Goal: Task Accomplishment & Management: Use online tool/utility

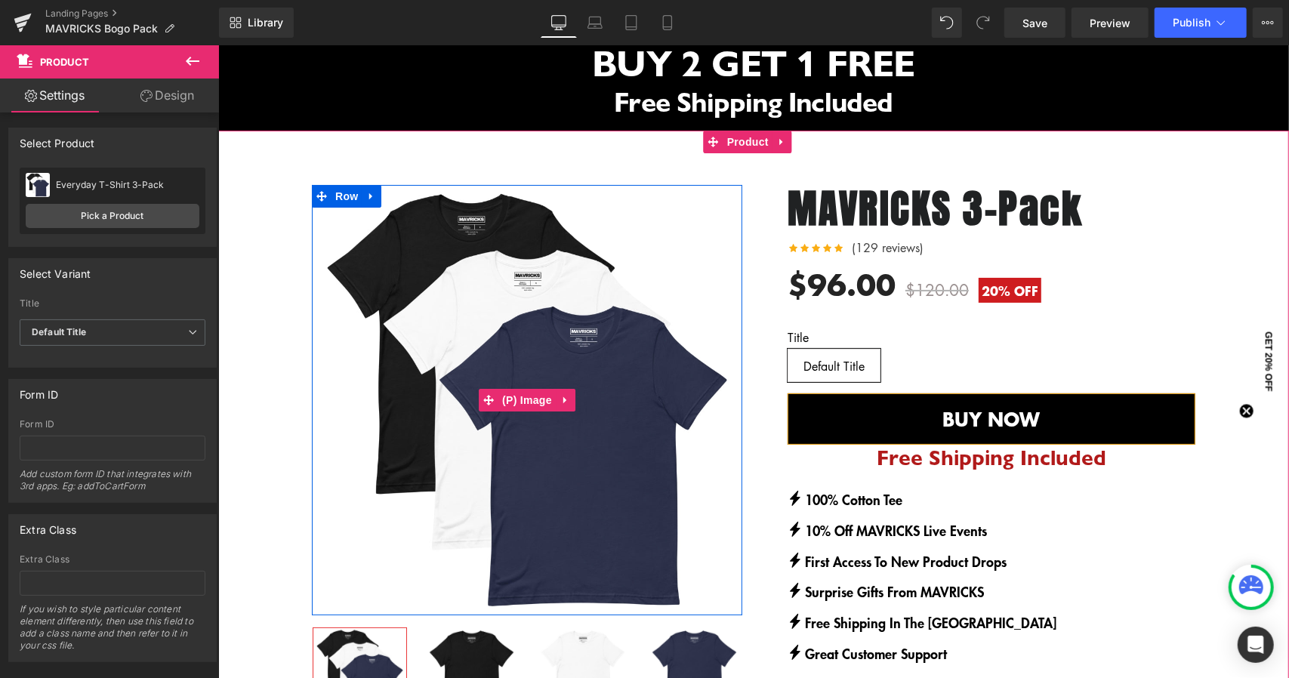
scroll to position [21, 0]
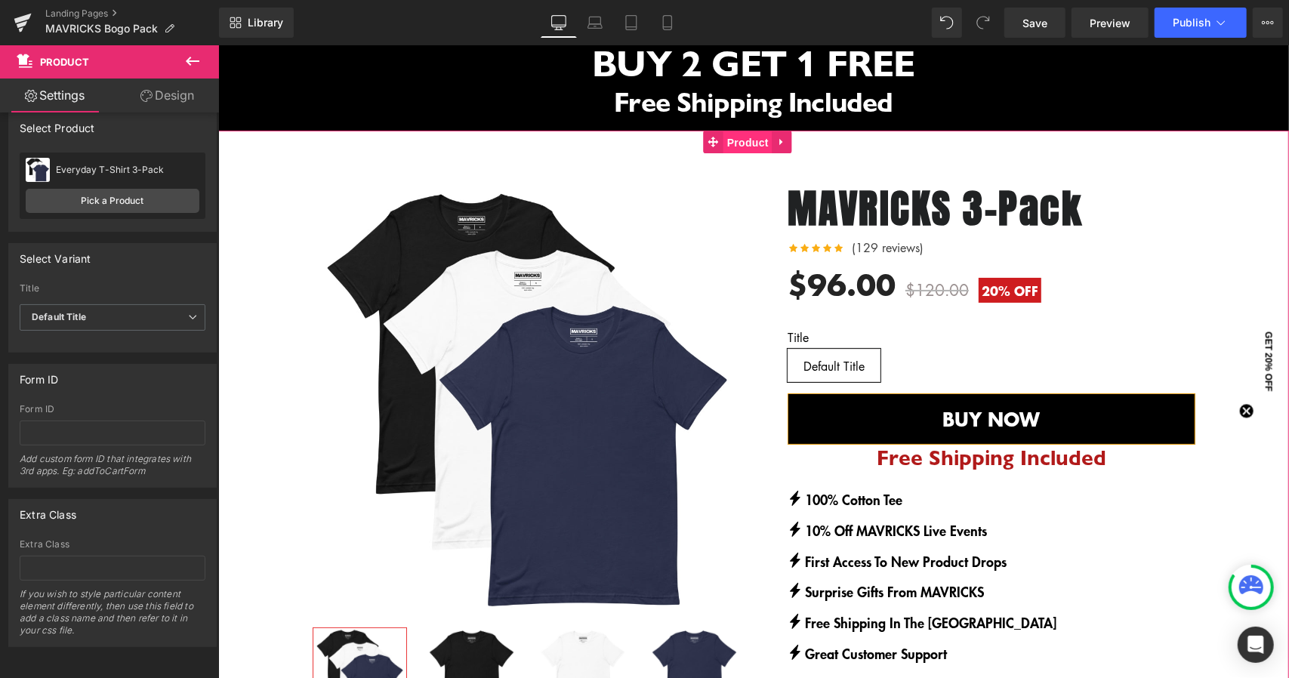
click at [745, 135] on span "Product" at bounding box center [746, 142] width 49 height 23
click at [69, 194] on link "Pick a Product" at bounding box center [113, 201] width 174 height 24
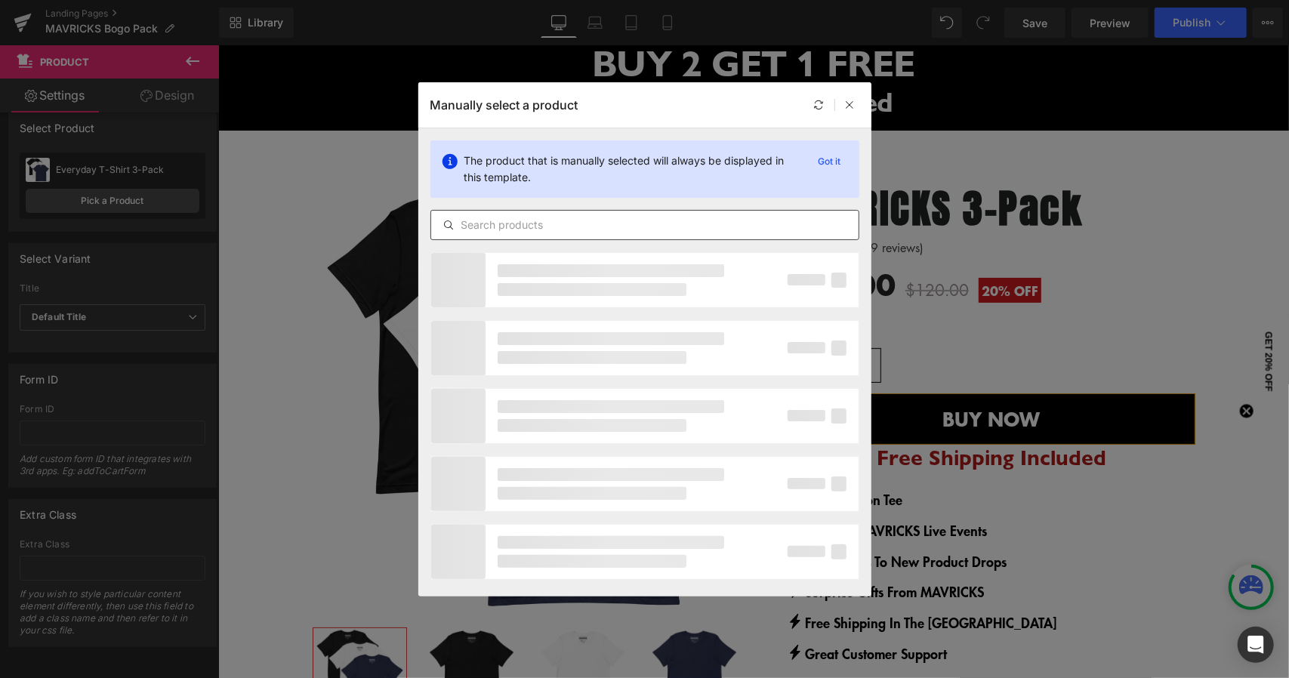
click at [563, 229] on input "text" at bounding box center [644, 225] width 427 height 18
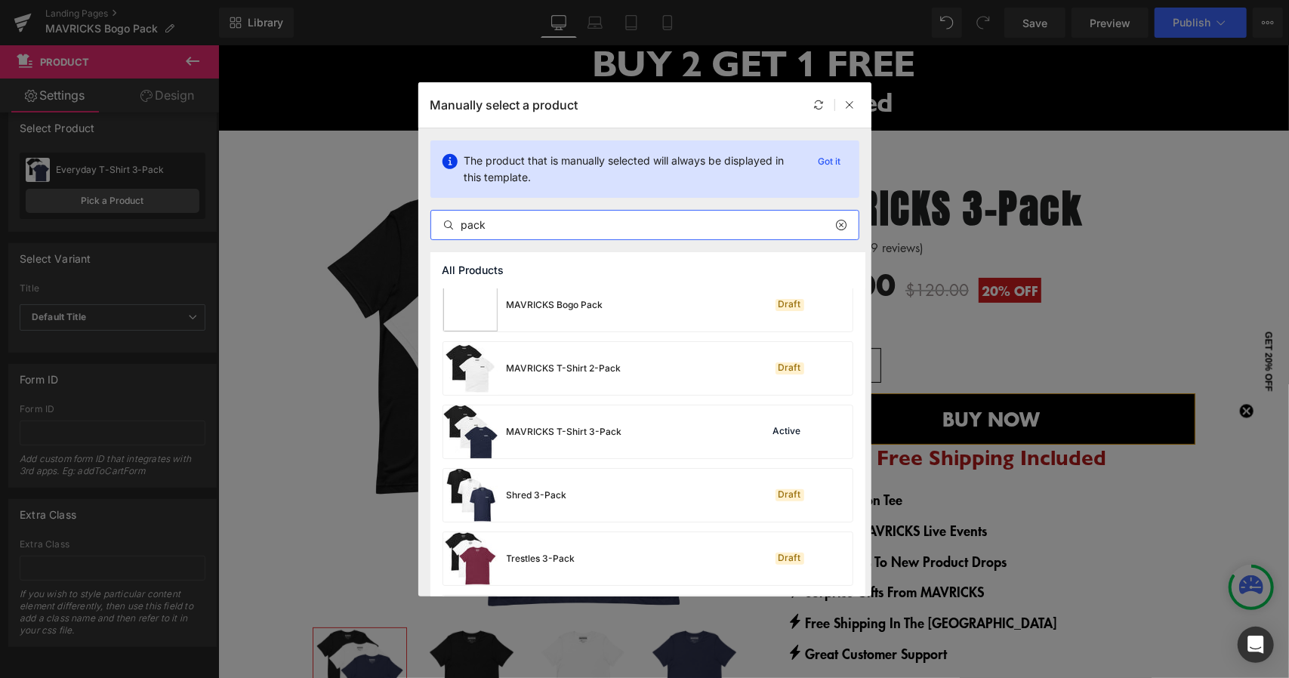
scroll to position [75, 0]
type input "pack"
click at [592, 436] on div "MAVRICKS T-Shirt 3-Pack" at bounding box center [564, 430] width 115 height 14
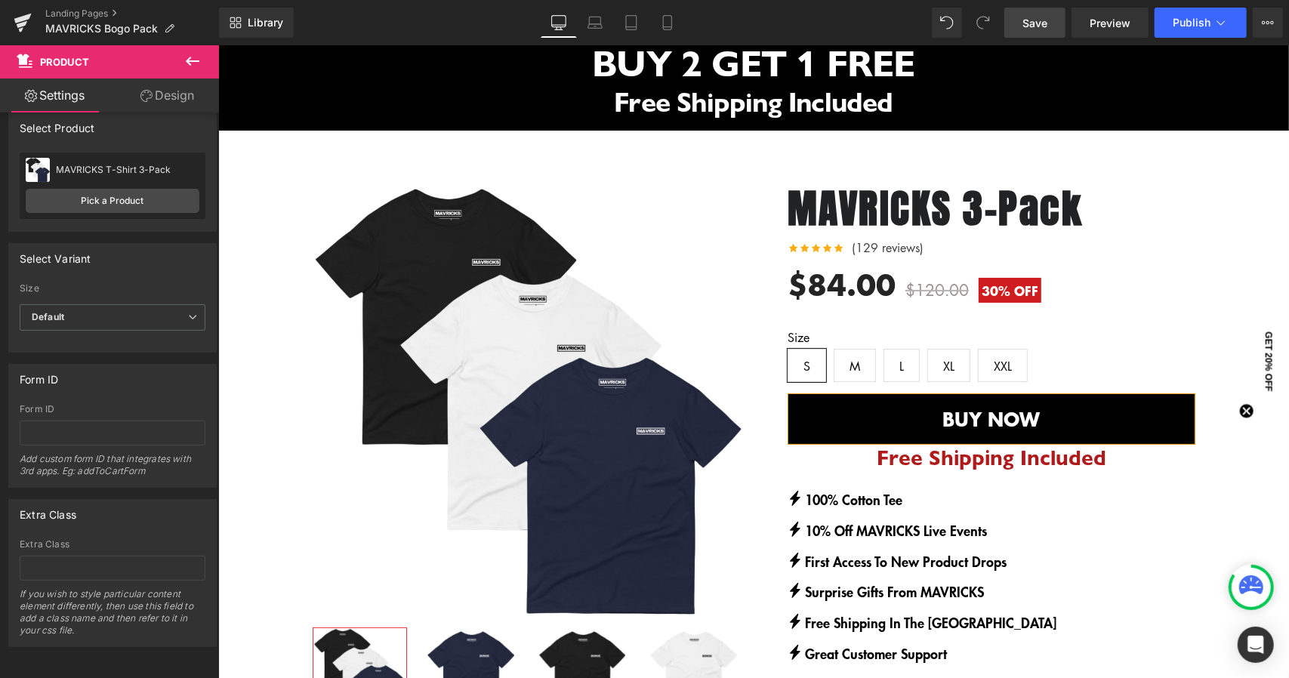
click at [1053, 22] on link "Save" at bounding box center [1034, 23] width 61 height 30
click at [1270, 20] on icon at bounding box center [1267, 23] width 12 height 12
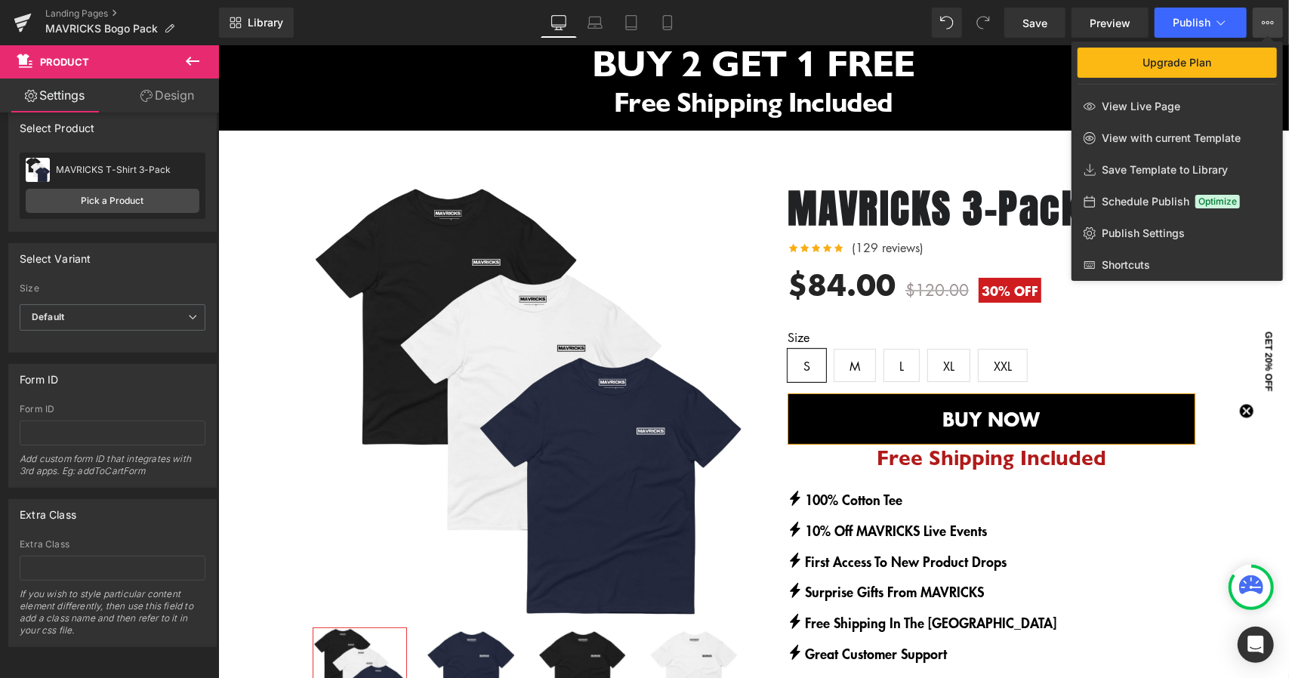
click at [1270, 20] on icon at bounding box center [1267, 23] width 12 height 12
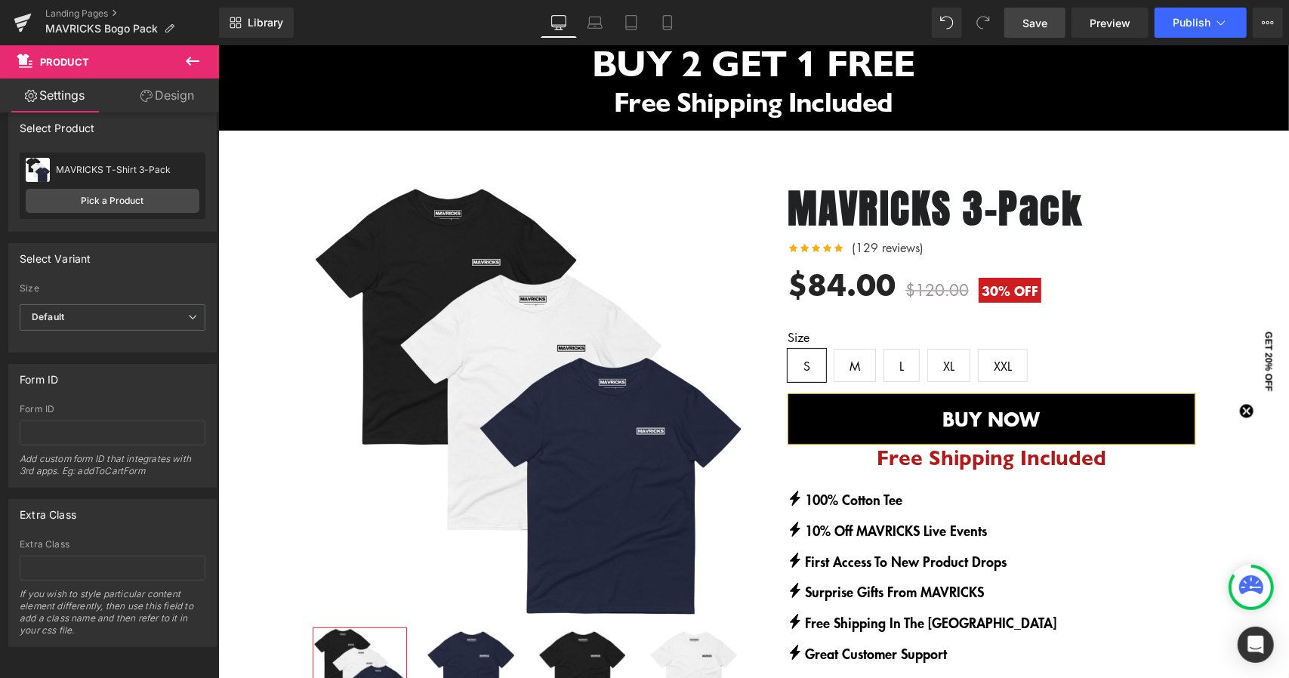
click at [1061, 32] on link "Save" at bounding box center [1034, 23] width 61 height 30
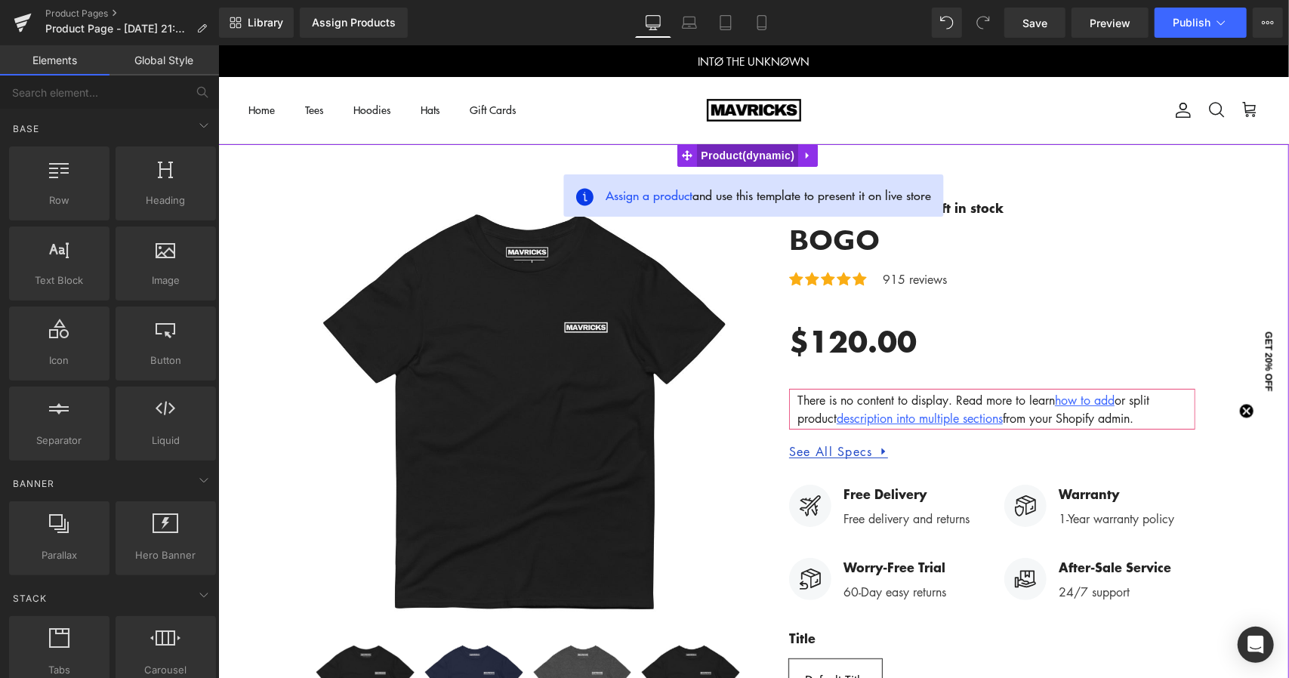
click at [746, 154] on span "Product" at bounding box center [746, 154] width 101 height 23
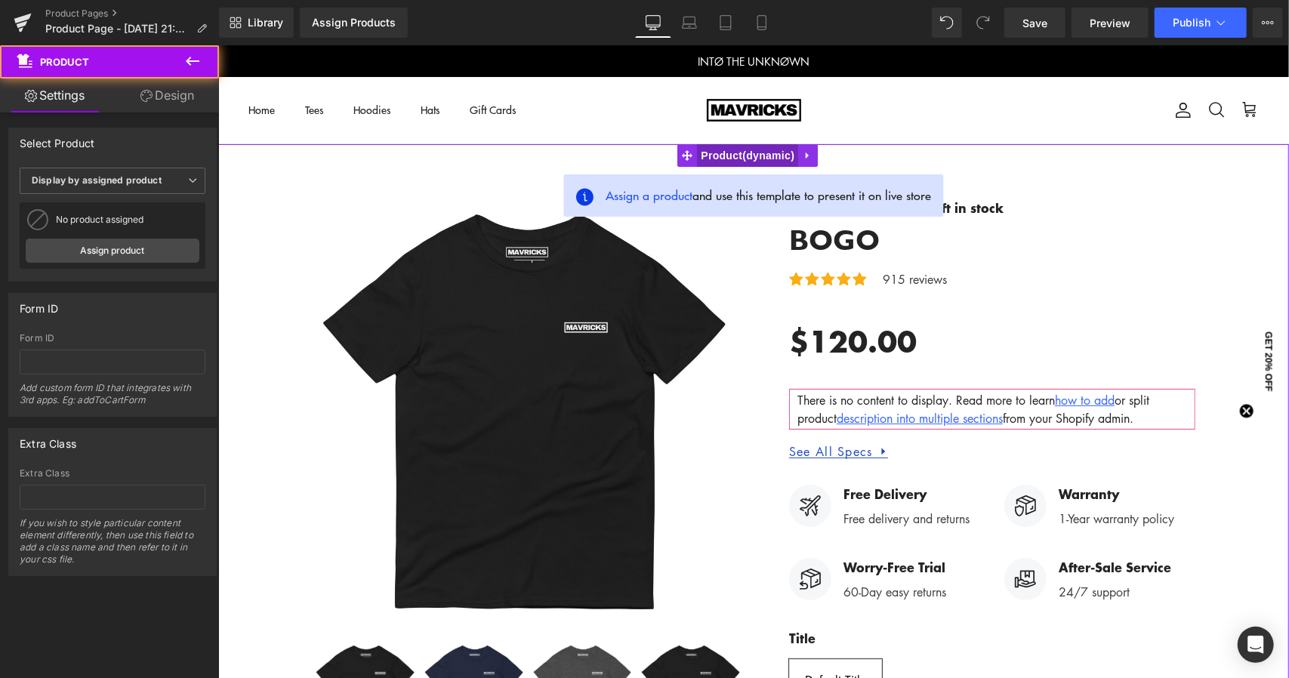
click at [746, 154] on span "Product" at bounding box center [746, 154] width 101 height 23
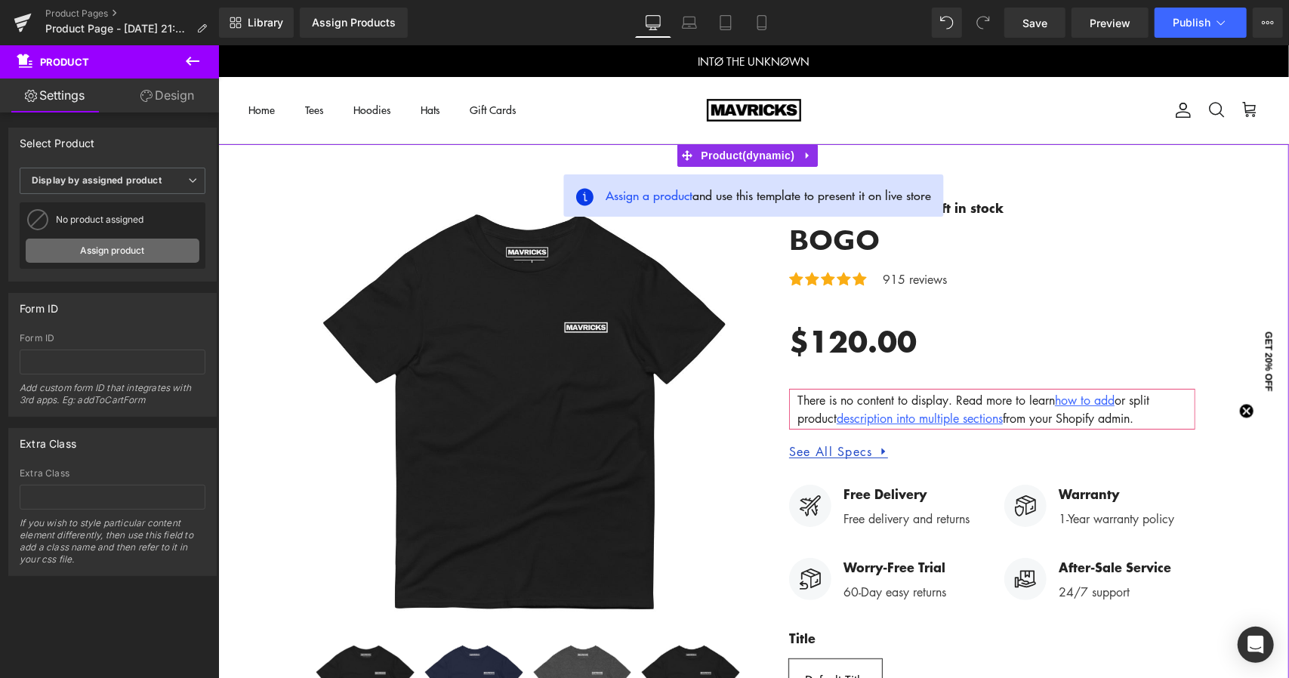
click at [113, 247] on link "Assign product" at bounding box center [113, 251] width 174 height 24
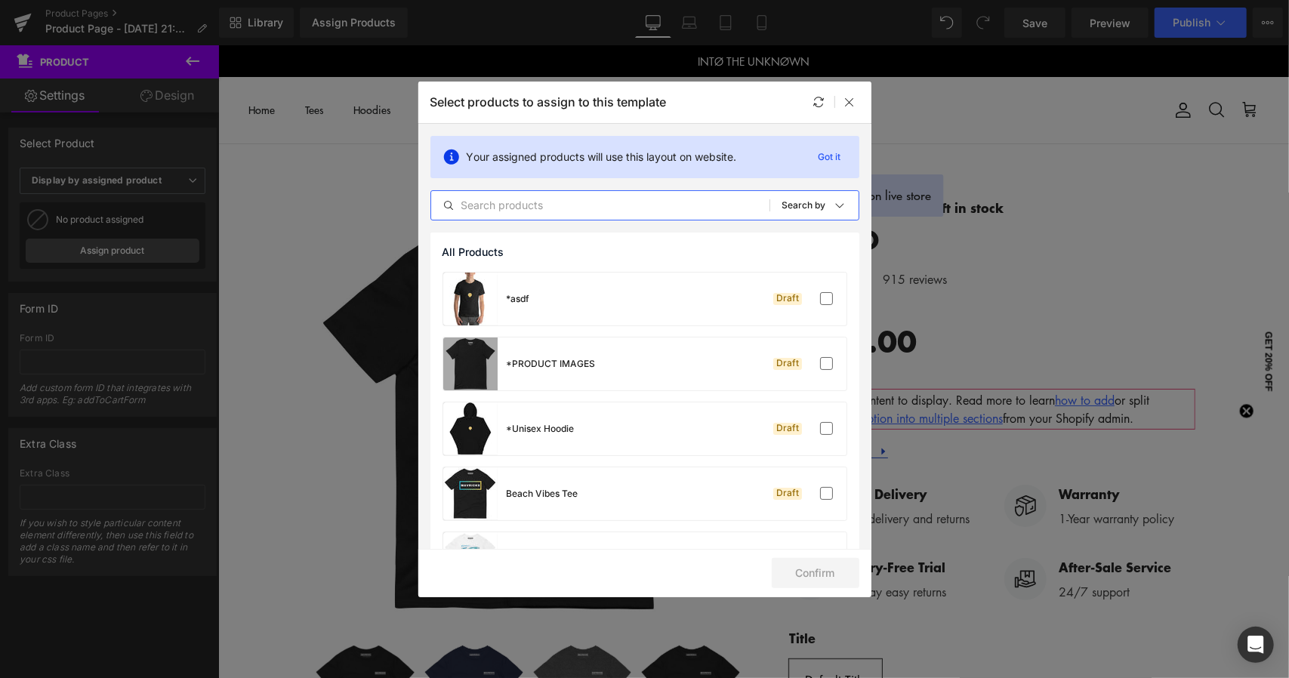
click at [529, 203] on input "text" at bounding box center [600, 205] width 338 height 18
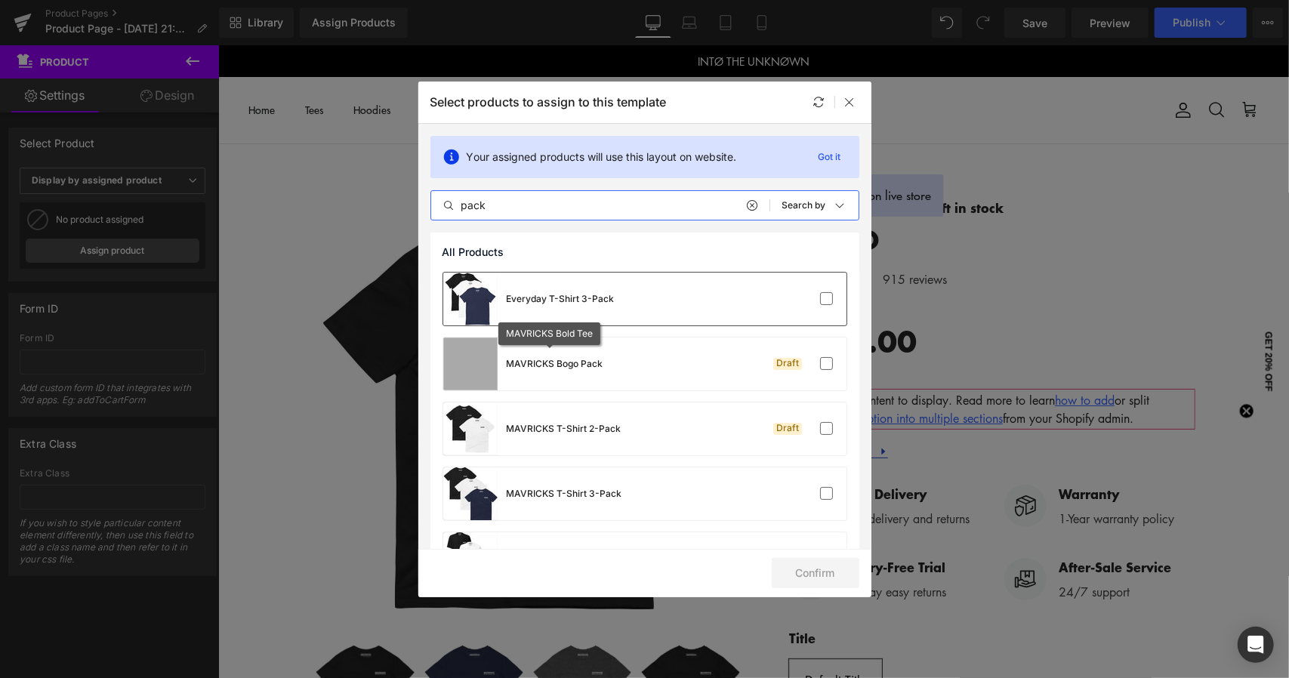
type input "pack"
click at [752, 297] on div "Everyday T-Shirt 3-Pack" at bounding box center [644, 299] width 403 height 53
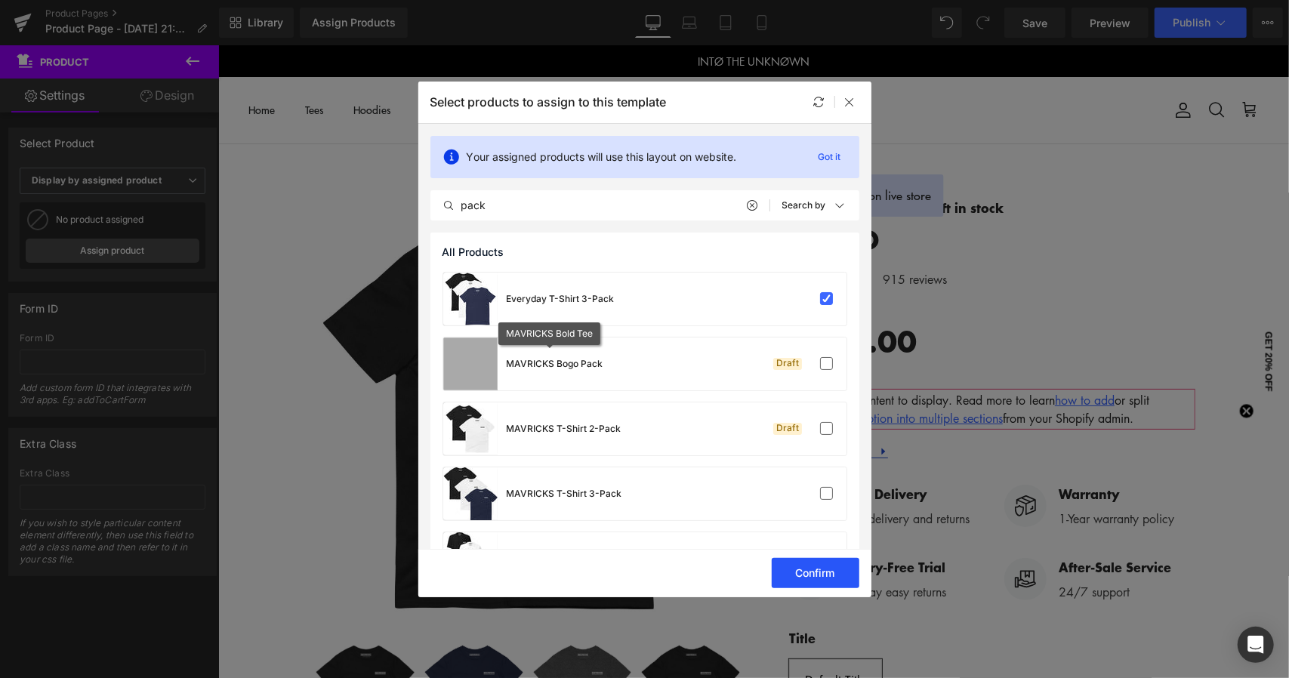
click at [812, 581] on button "Confirm" at bounding box center [815, 573] width 88 height 30
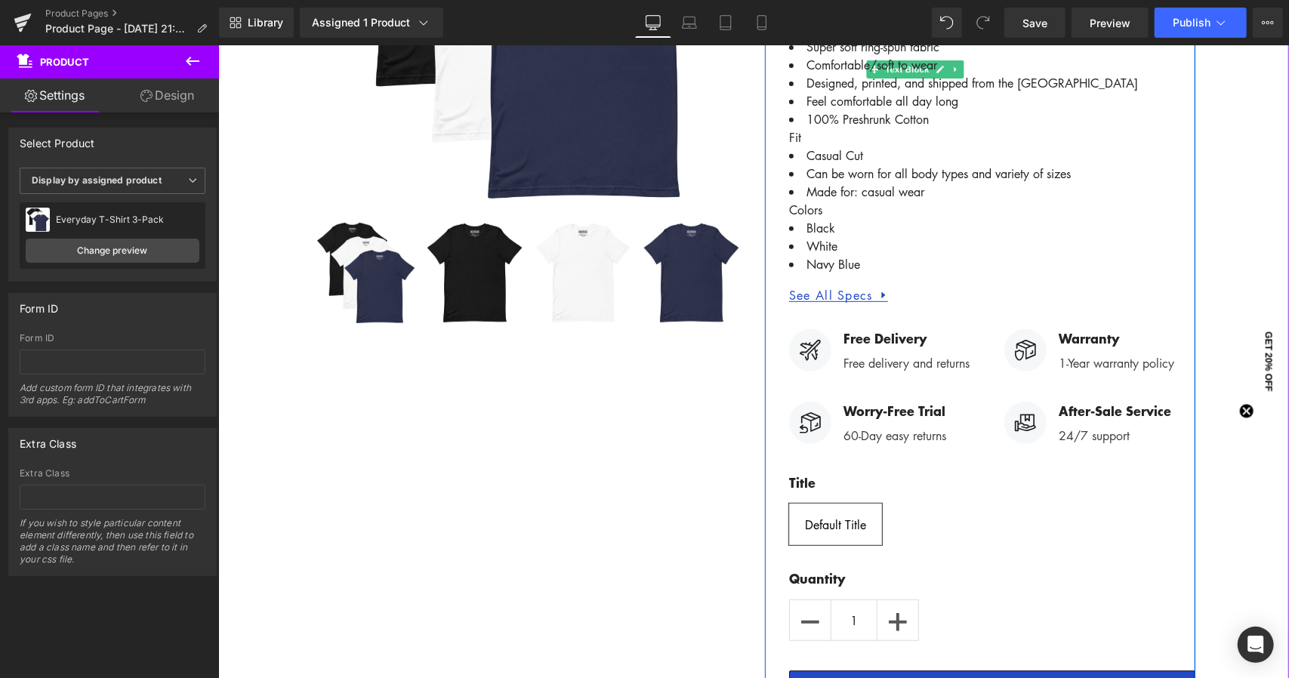
scroll to position [528, 0]
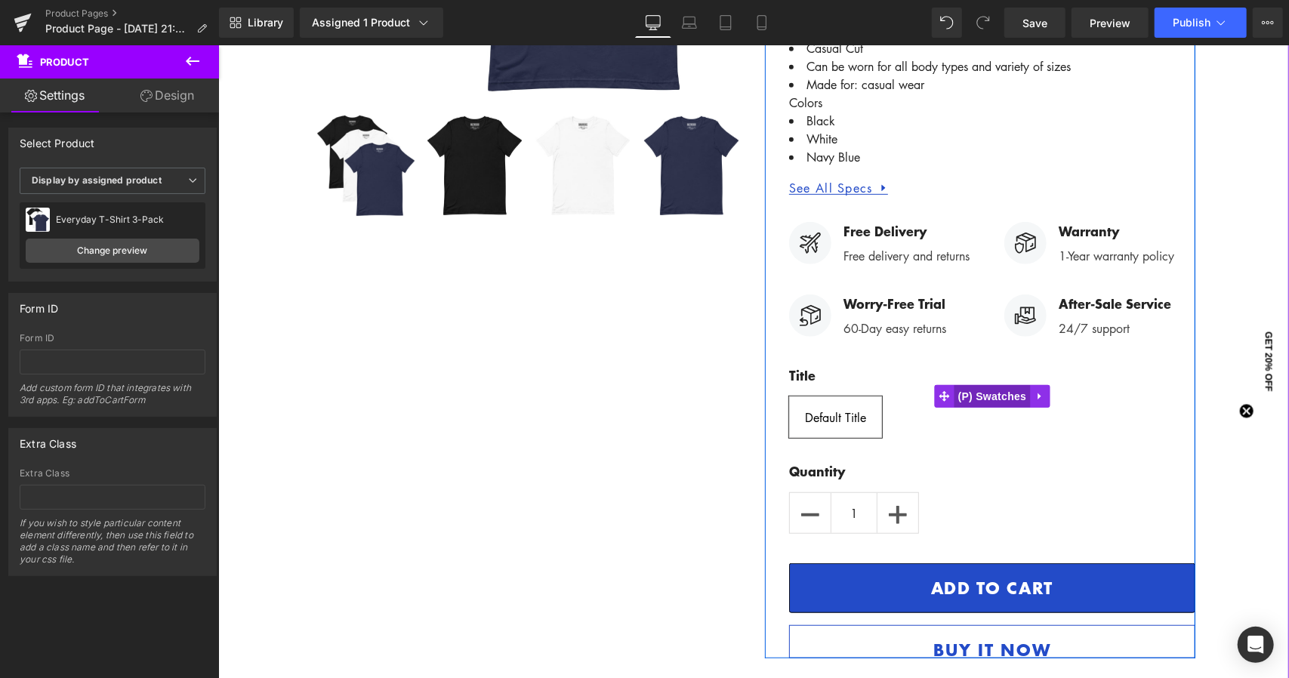
click at [974, 384] on span "(P) Swatches" at bounding box center [991, 395] width 76 height 23
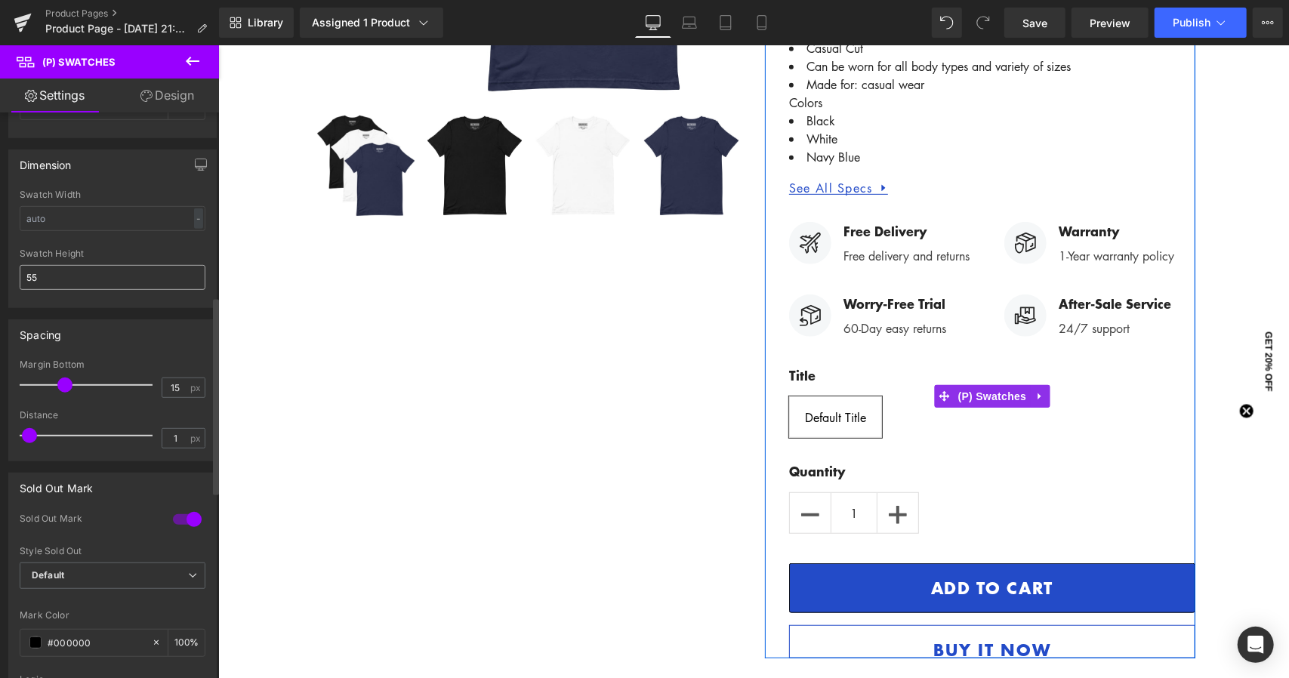
scroll to position [226, 0]
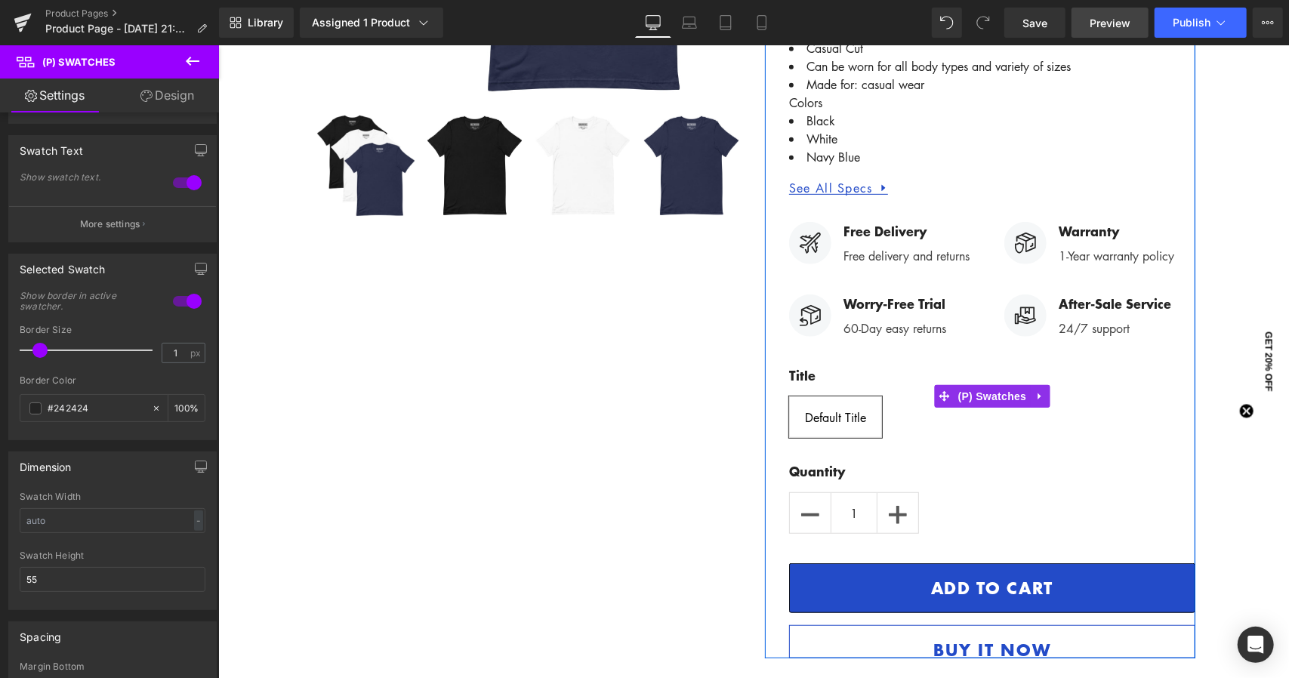
click at [1102, 26] on span "Preview" at bounding box center [1109, 23] width 41 height 16
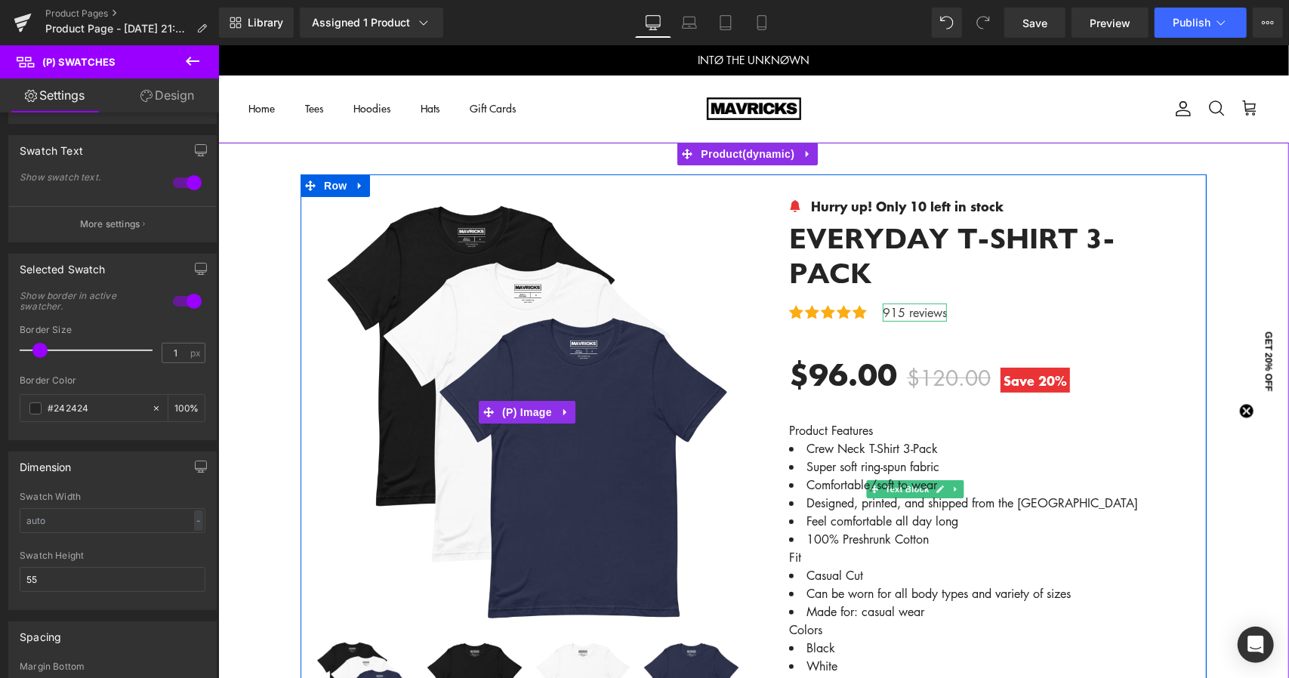
scroll to position [0, 0]
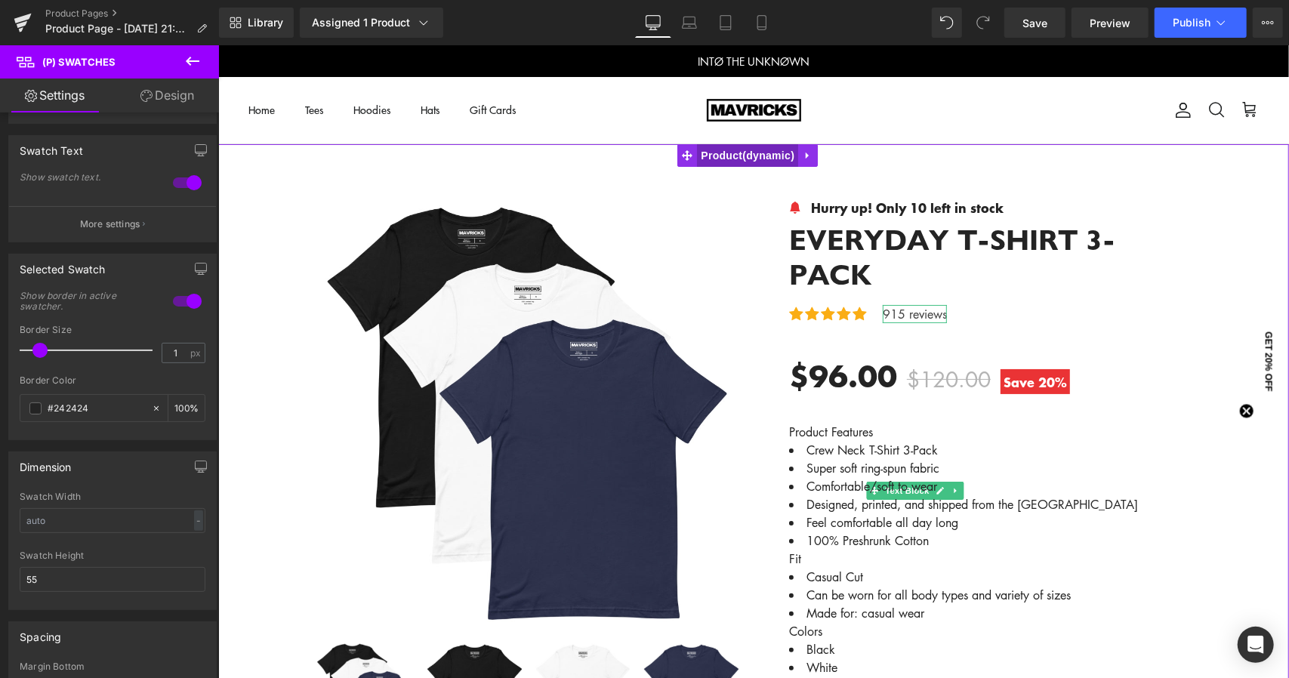
click at [731, 152] on span "Product" at bounding box center [746, 154] width 101 height 23
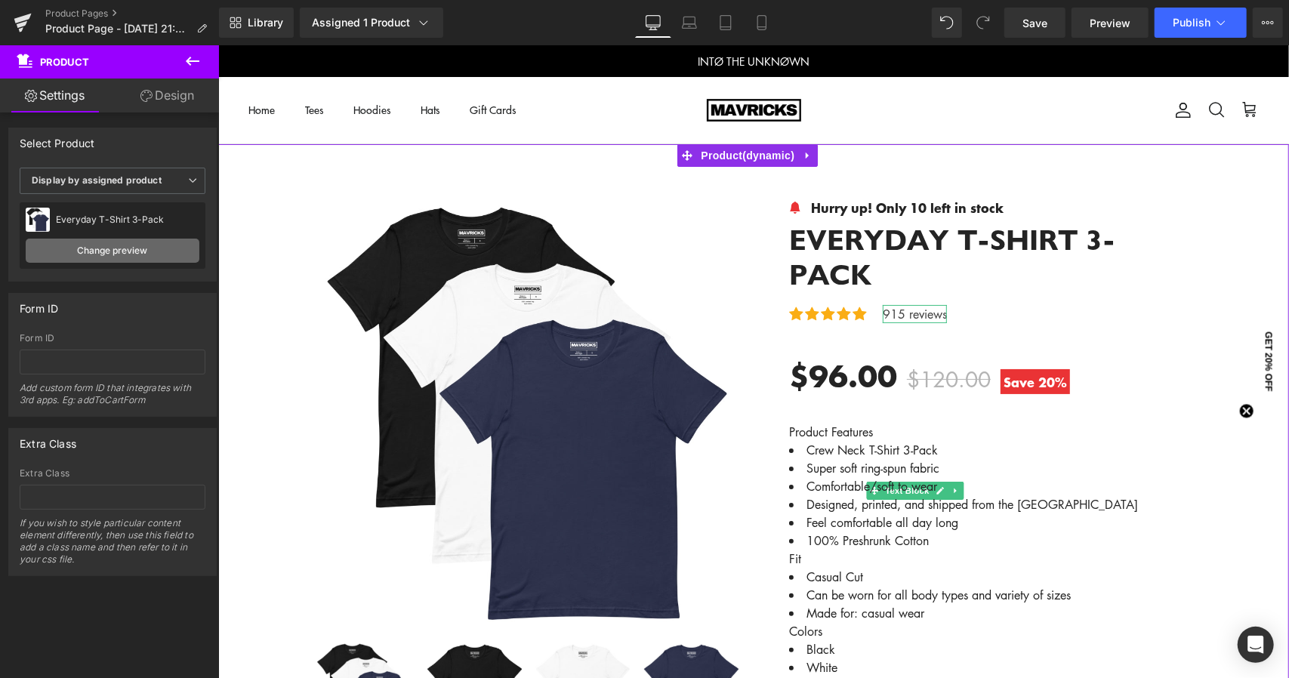
click at [101, 257] on link "Change preview" at bounding box center [113, 251] width 174 height 24
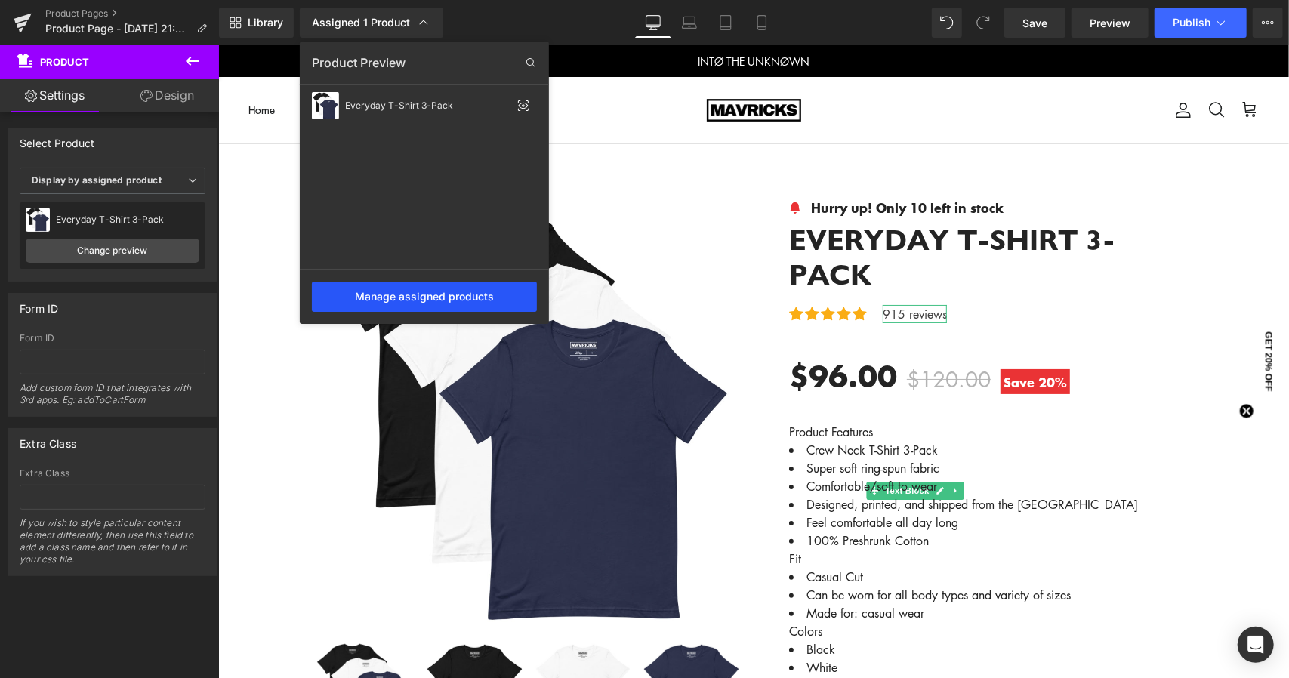
click at [464, 295] on div "Manage assigned products" at bounding box center [424, 297] width 225 height 30
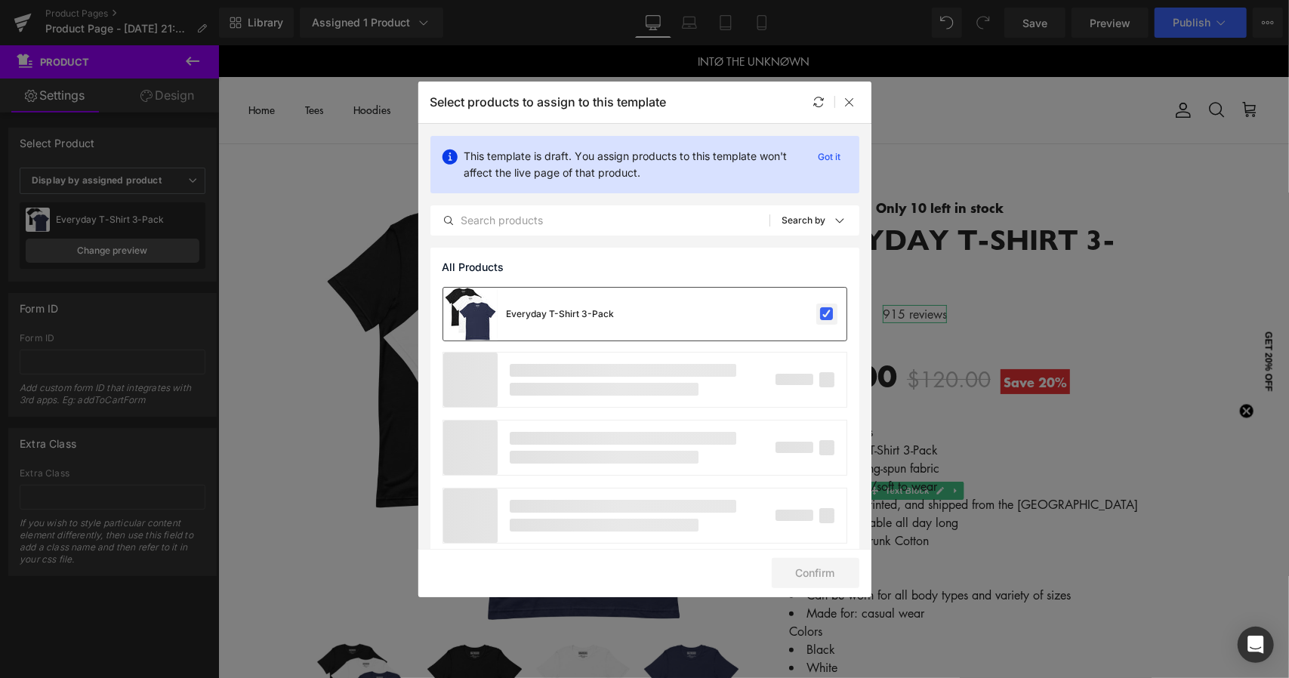
click at [824, 309] on label at bounding box center [827, 314] width 14 height 14
click at [827, 314] on input "checkbox" at bounding box center [827, 314] width 0 height 0
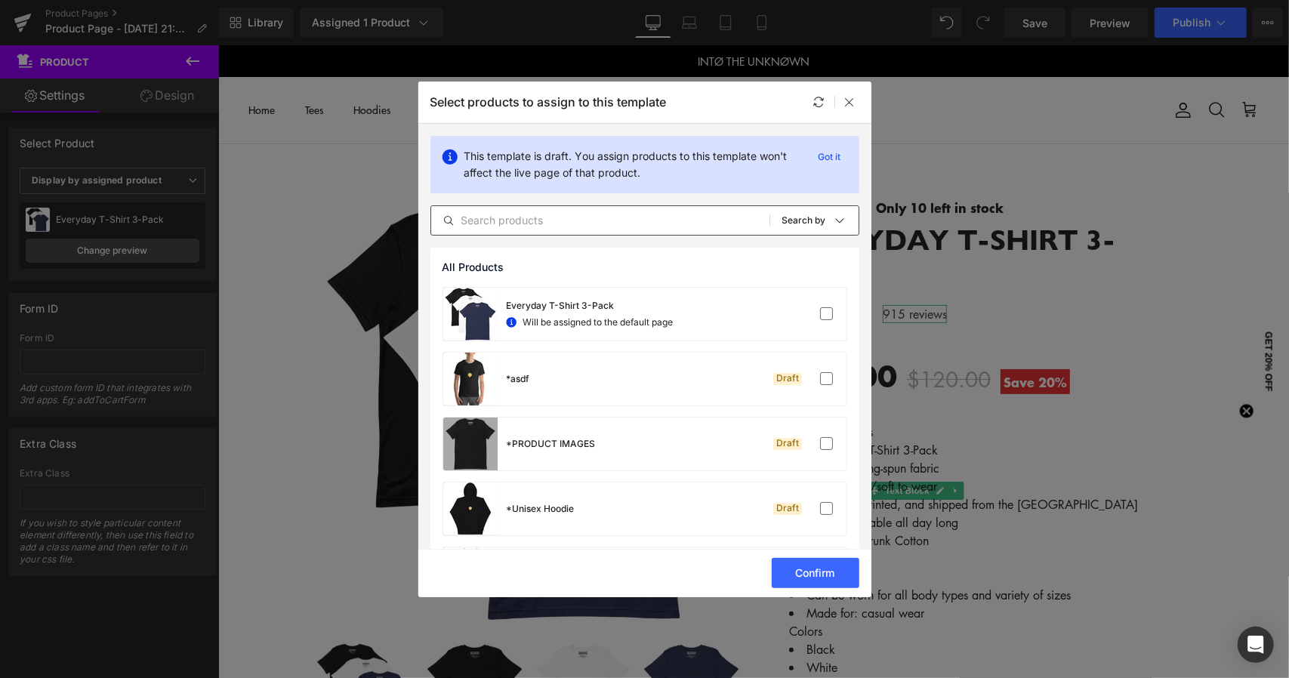
click at [572, 214] on input "text" at bounding box center [600, 220] width 338 height 18
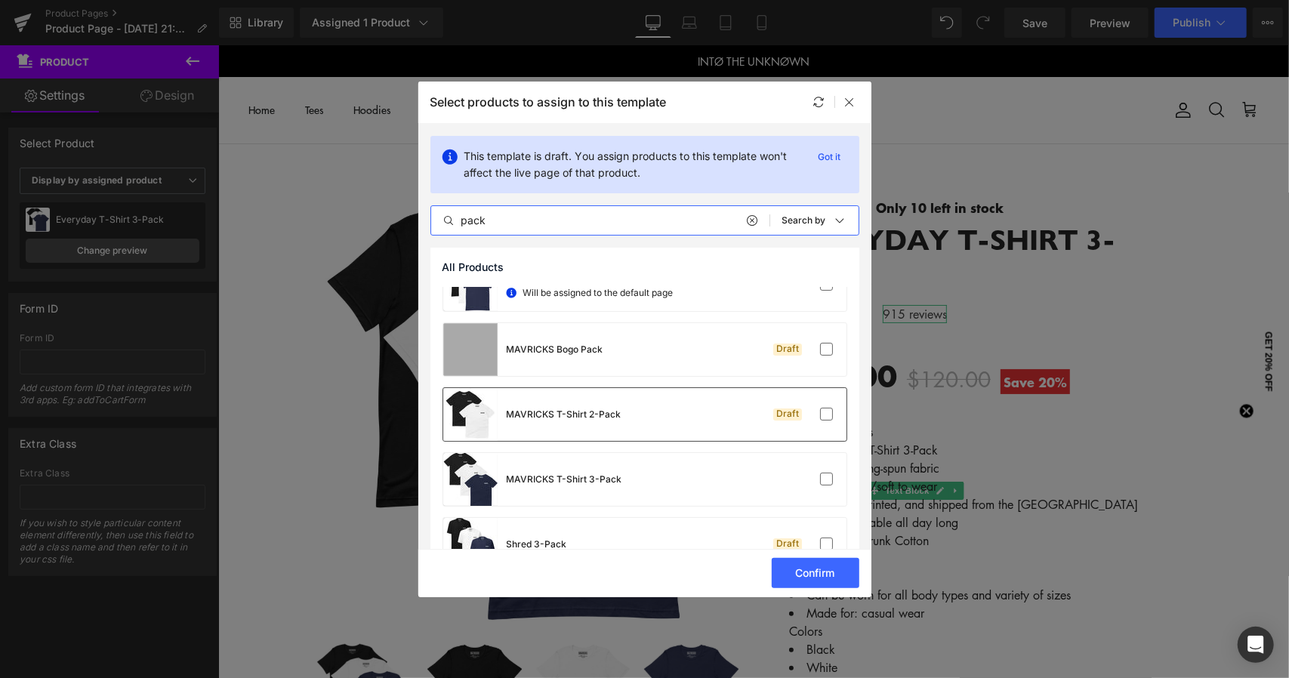
scroll to position [75, 0]
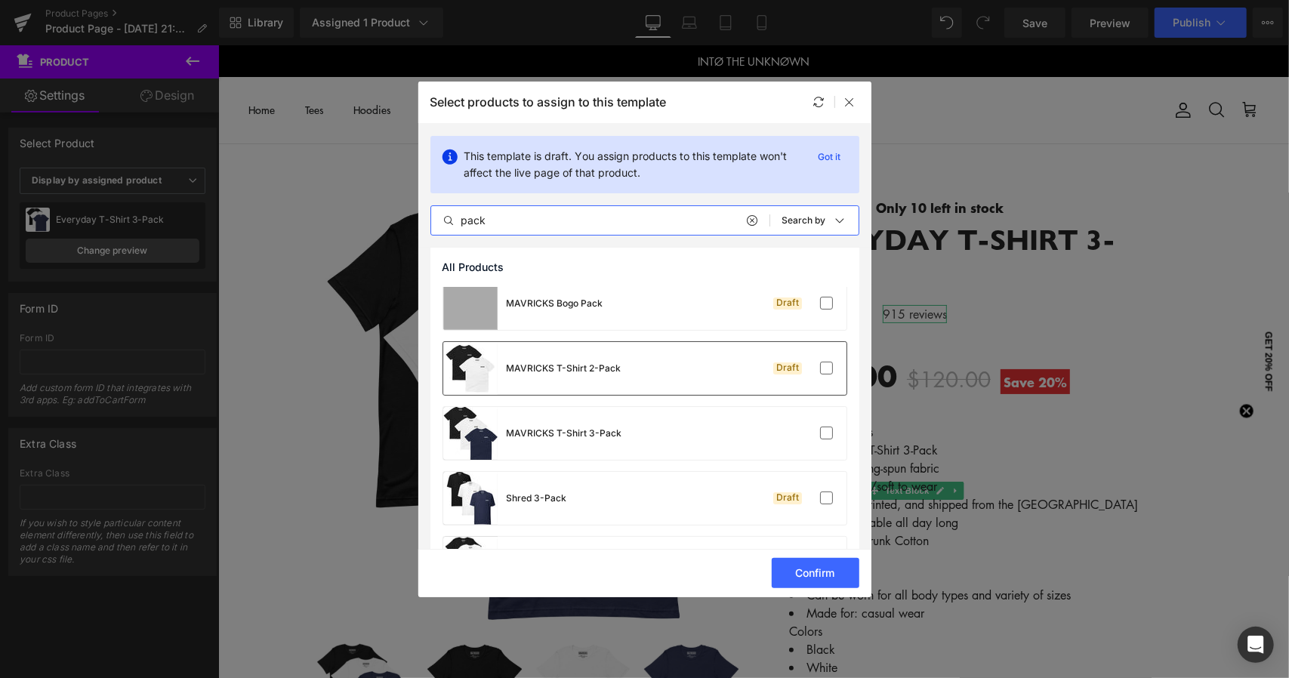
type input "pack"
click at [764, 380] on div "MAVRICKS T-Shirt 2-Pack Draft" at bounding box center [644, 368] width 403 height 53
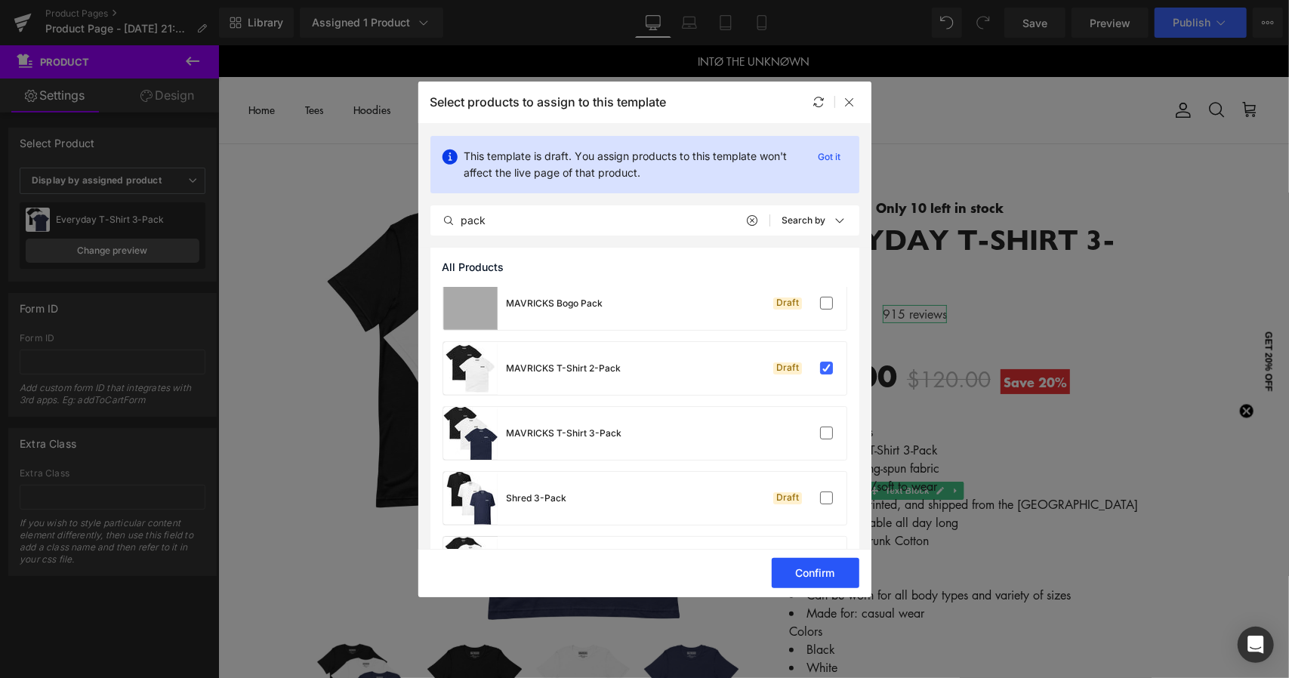
click at [820, 569] on button "Confirm" at bounding box center [815, 573] width 88 height 30
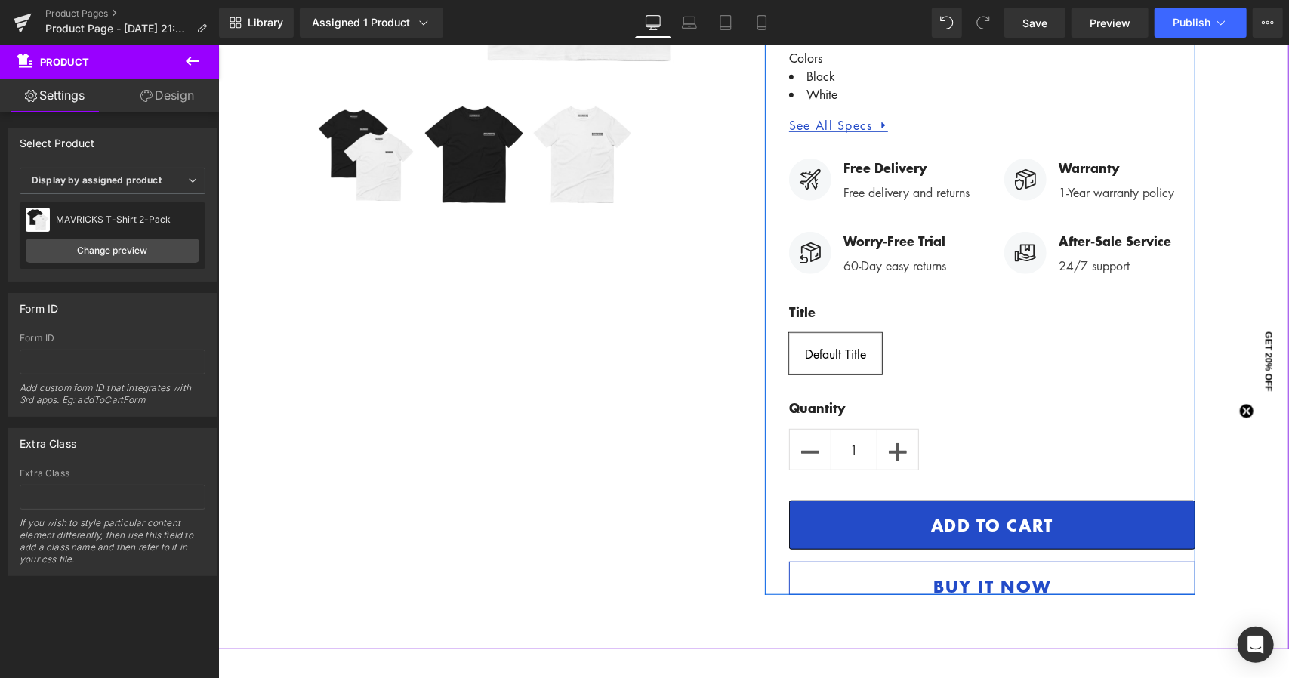
scroll to position [604, 0]
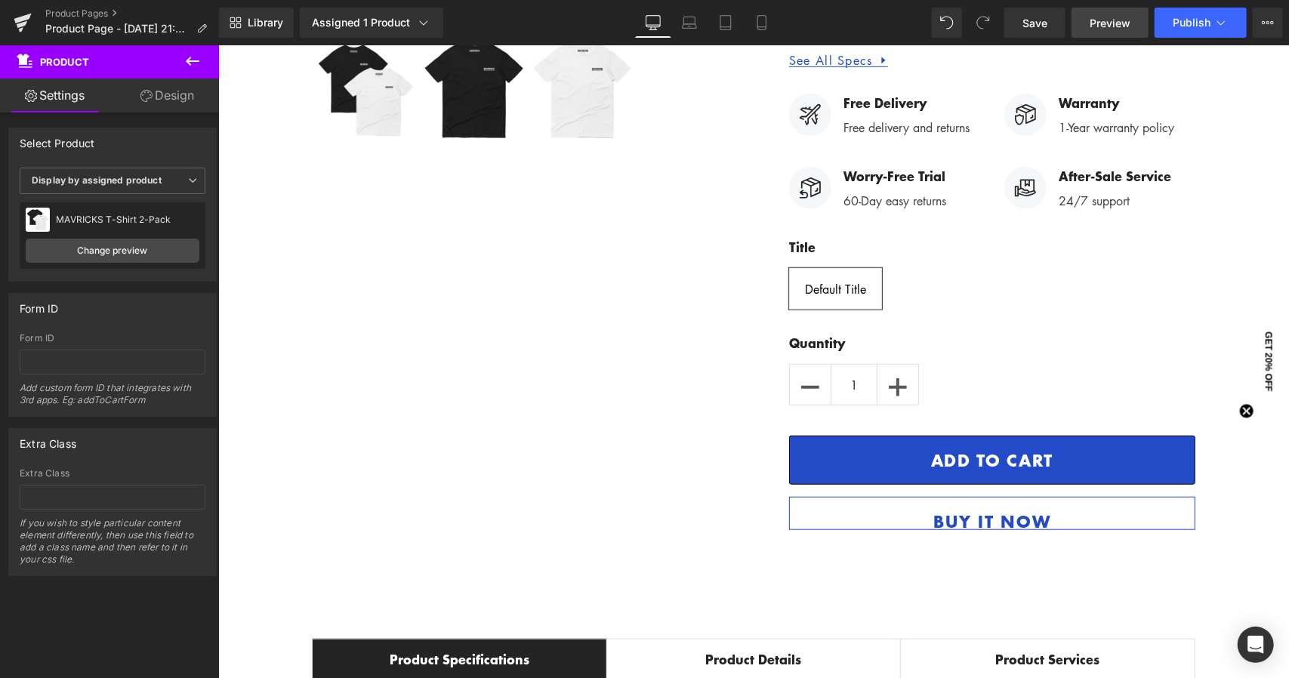
click at [1110, 20] on span "Preview" at bounding box center [1109, 23] width 41 height 16
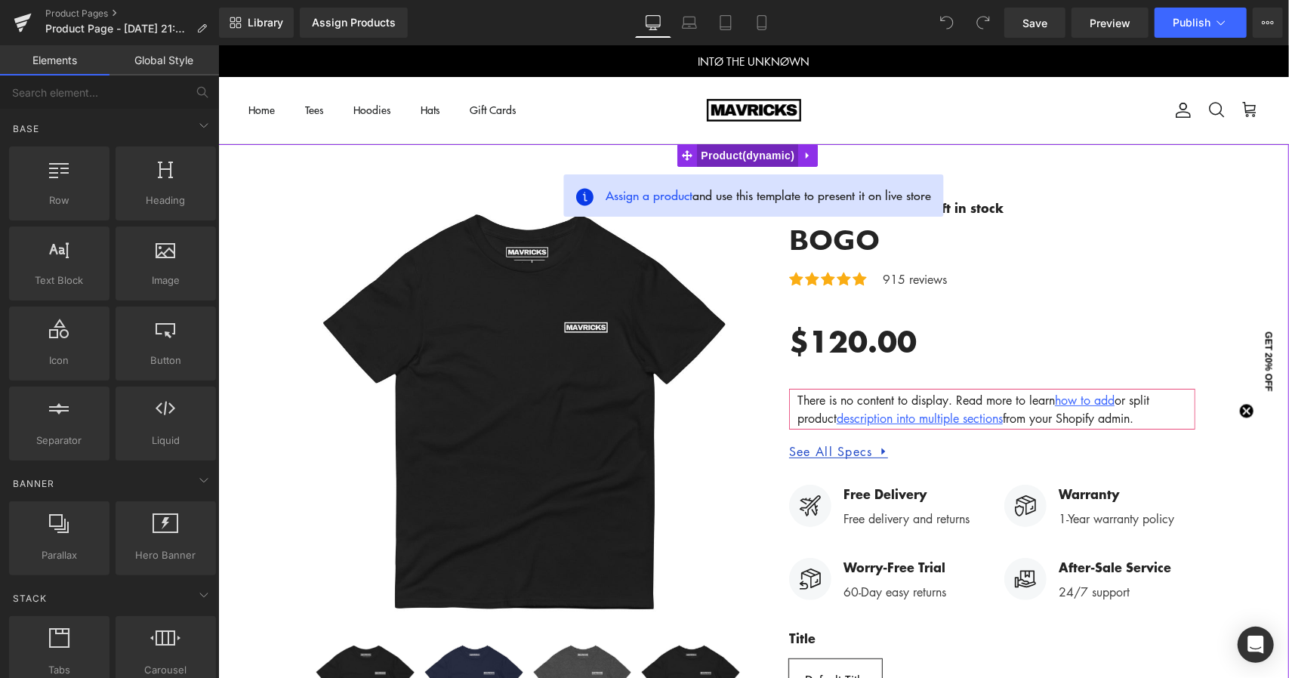
click at [747, 159] on span "Product" at bounding box center [746, 154] width 101 height 23
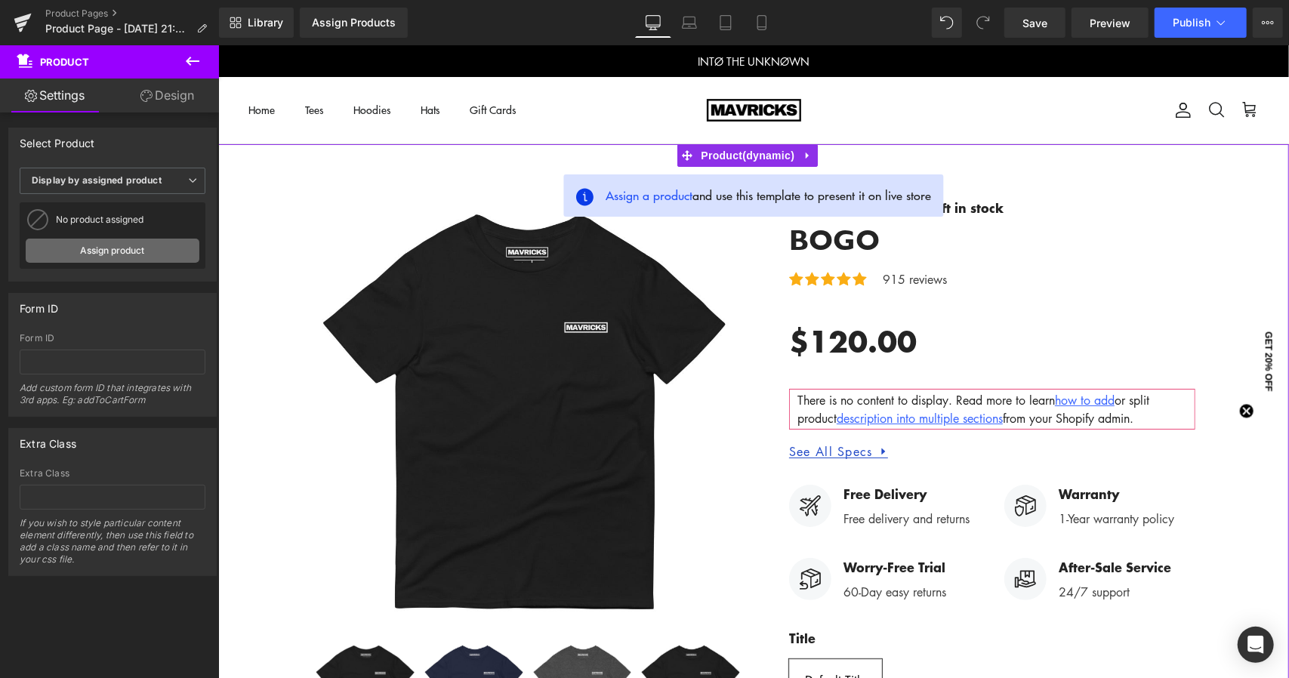
click at [118, 248] on link "Assign product" at bounding box center [113, 251] width 174 height 24
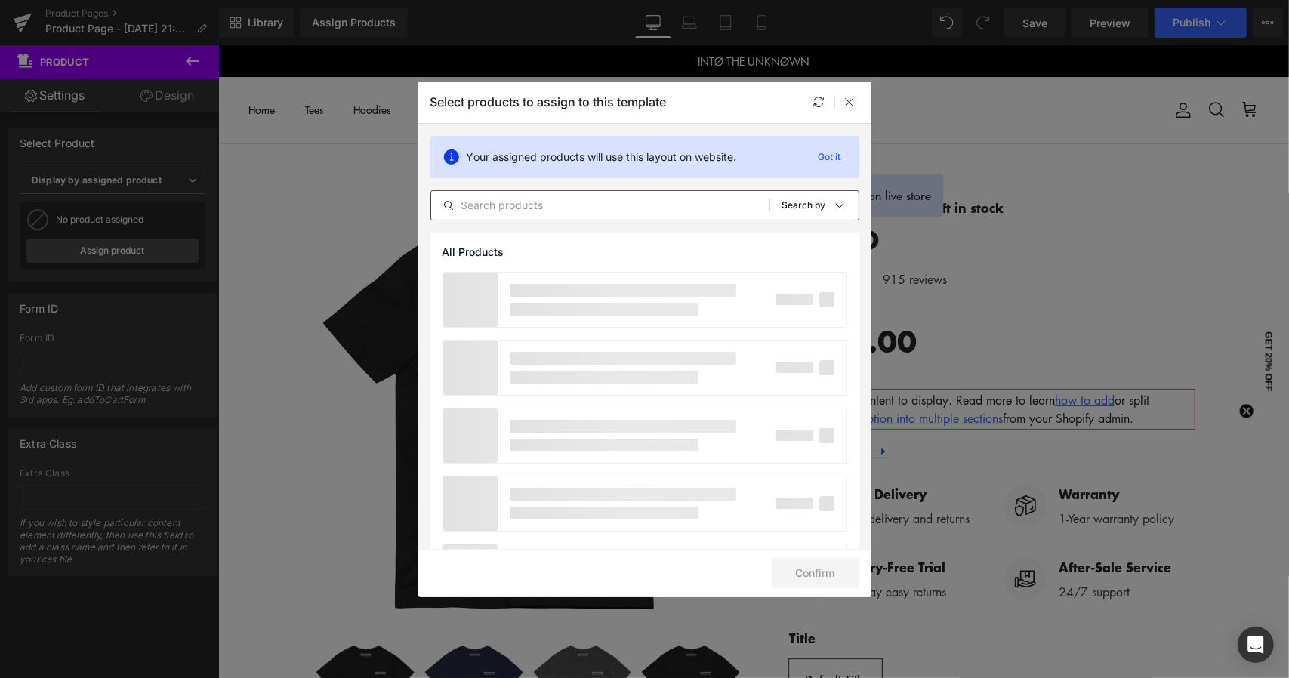
click at [531, 203] on input "text" at bounding box center [600, 205] width 338 height 18
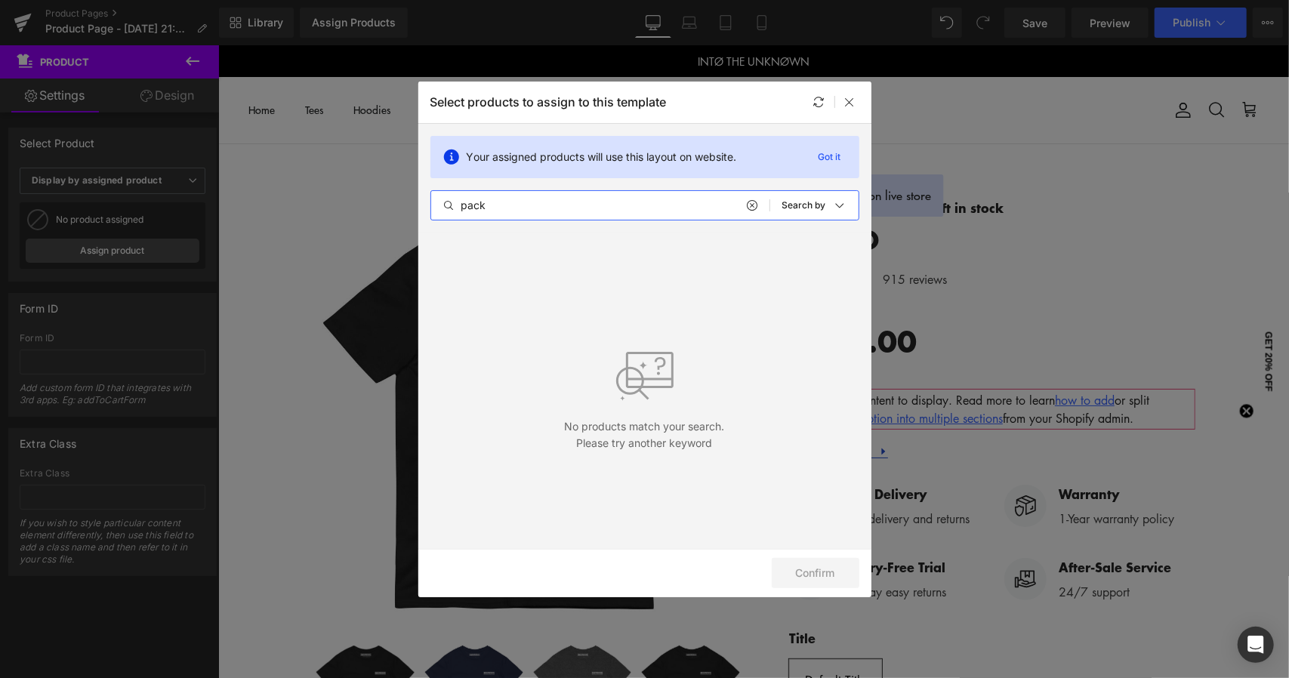
type input "pack"
click at [757, 202] on icon at bounding box center [752, 205] width 11 height 12
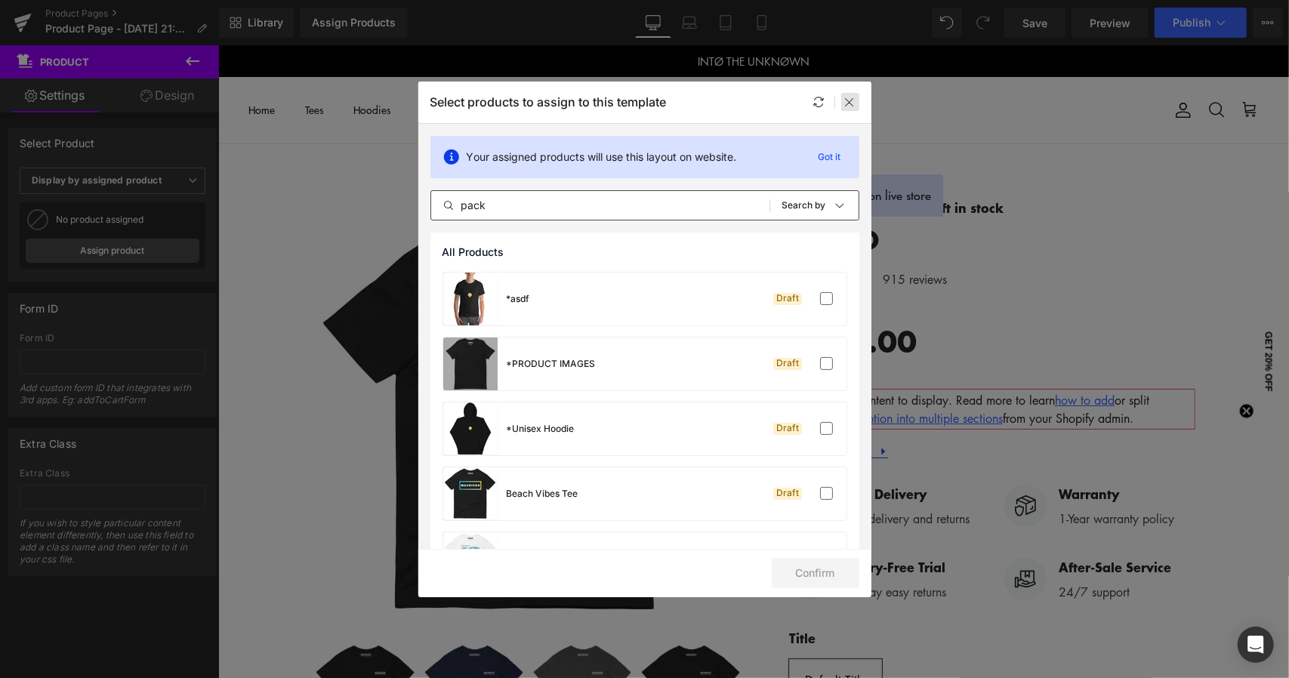
click at [852, 103] on icon at bounding box center [850, 102] width 12 height 12
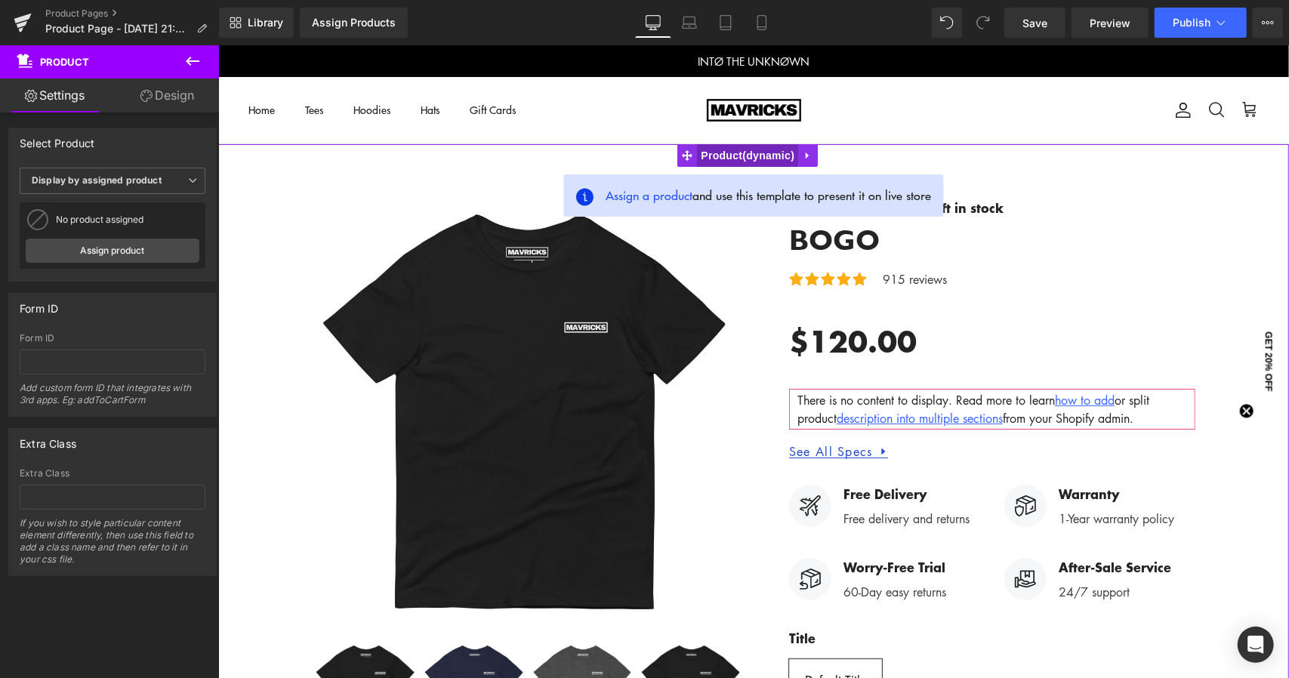
click at [743, 156] on span "Product" at bounding box center [746, 154] width 101 height 23
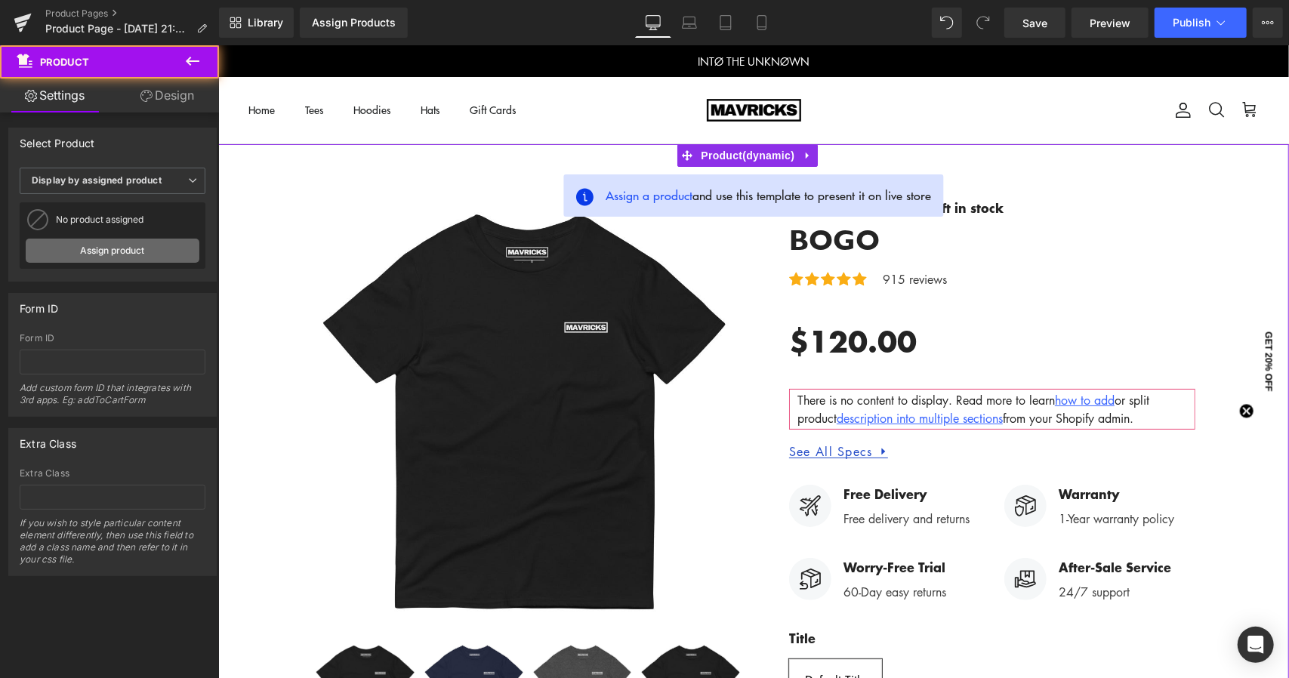
click at [98, 245] on link "Assign product" at bounding box center [113, 251] width 174 height 24
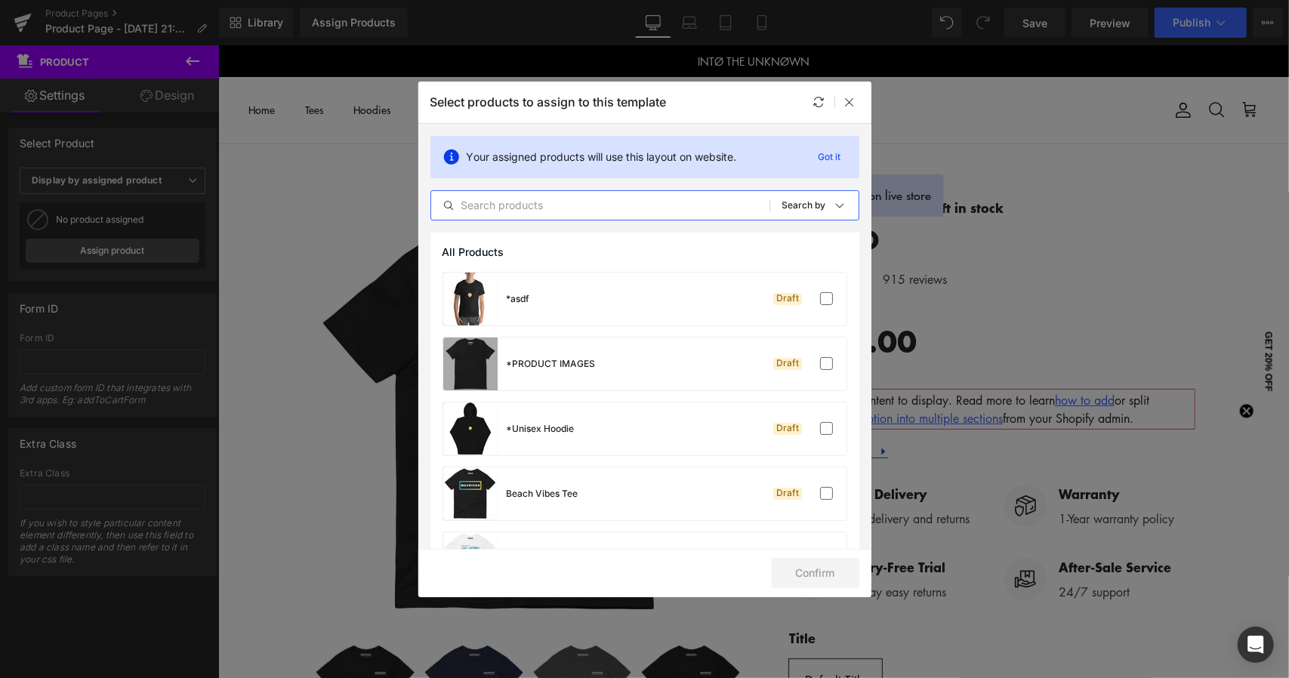
click at [617, 210] on input "text" at bounding box center [600, 205] width 338 height 18
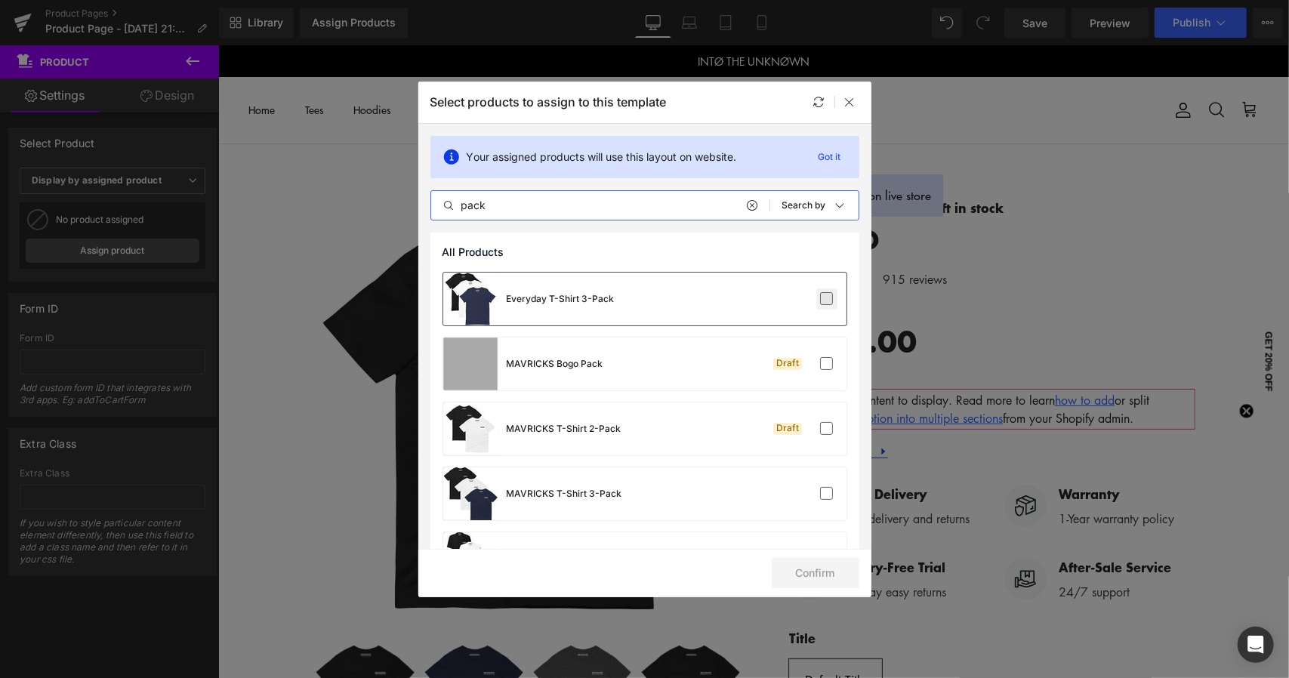
type input "pack"
click at [820, 294] on label at bounding box center [827, 299] width 14 height 14
click at [827, 299] on input "checkbox" at bounding box center [827, 299] width 0 height 0
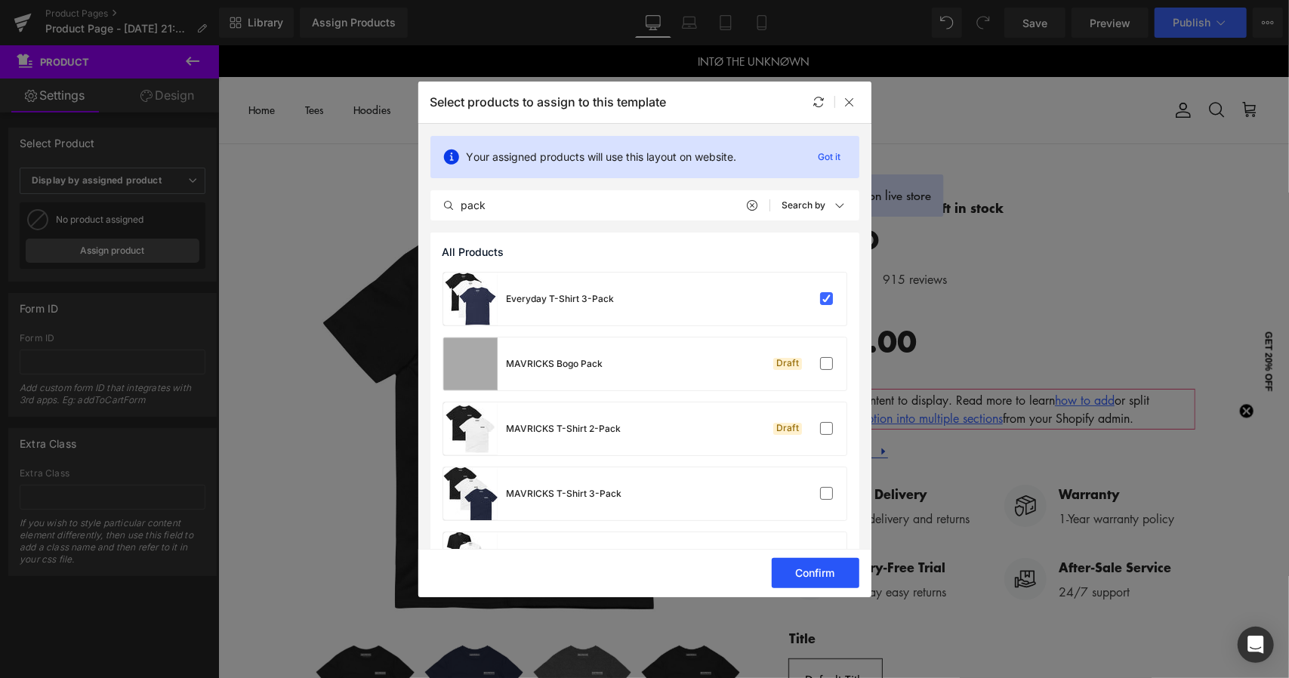
click at [822, 577] on button "Confirm" at bounding box center [815, 573] width 88 height 30
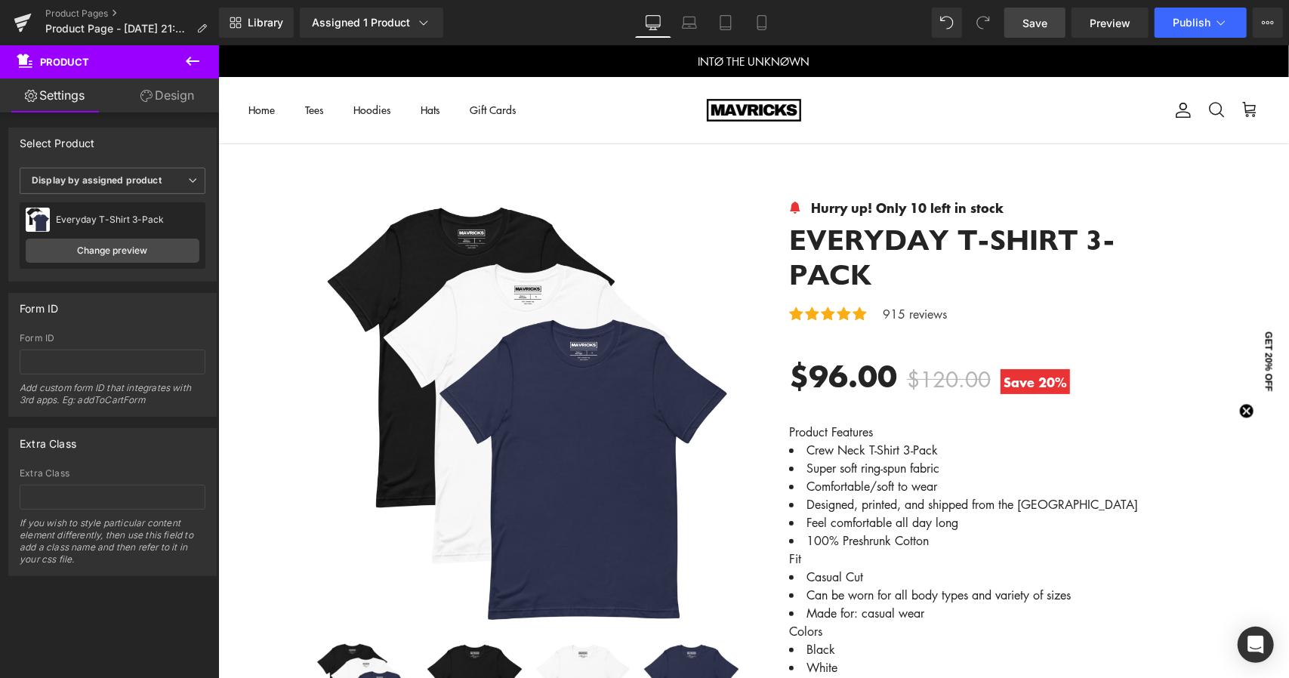
click at [1033, 23] on span "Save" at bounding box center [1034, 23] width 25 height 16
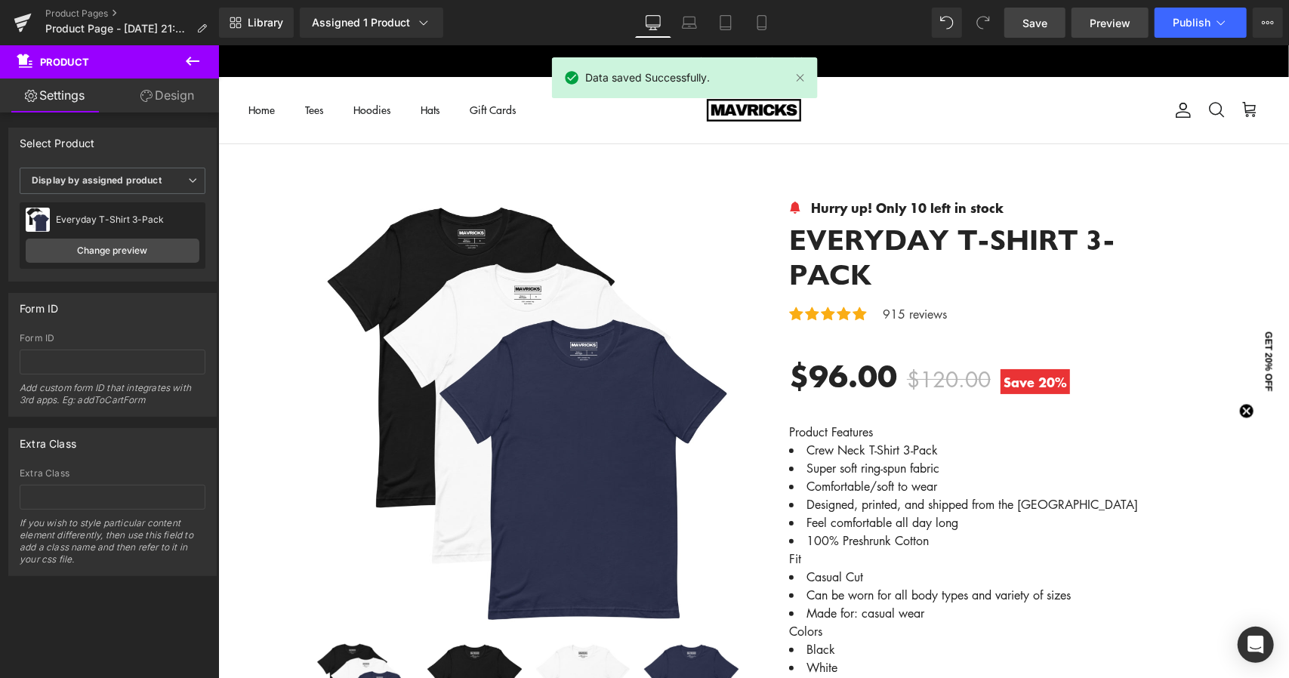
click at [1114, 23] on span "Preview" at bounding box center [1109, 23] width 41 height 16
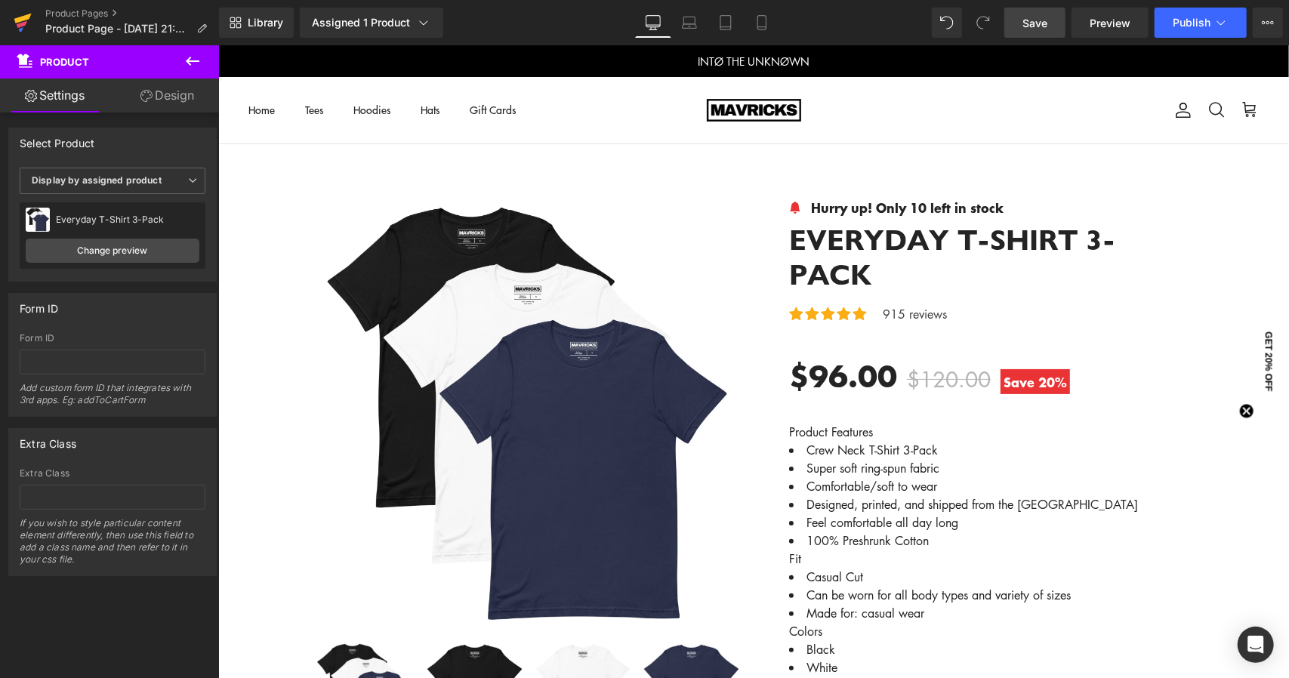
click at [22, 18] on icon at bounding box center [22, 19] width 17 height 10
